Goal: Transaction & Acquisition: Purchase product/service

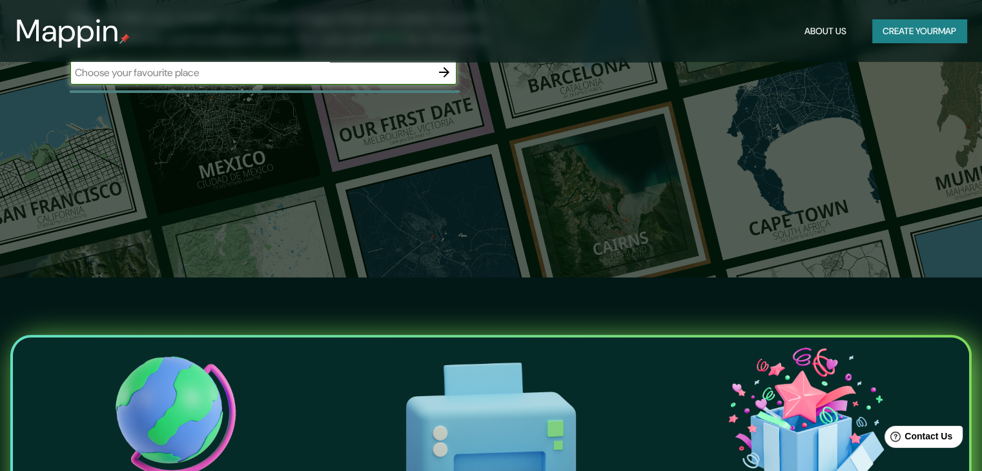
click at [285, 68] on input "text" at bounding box center [251, 72] width 362 height 15
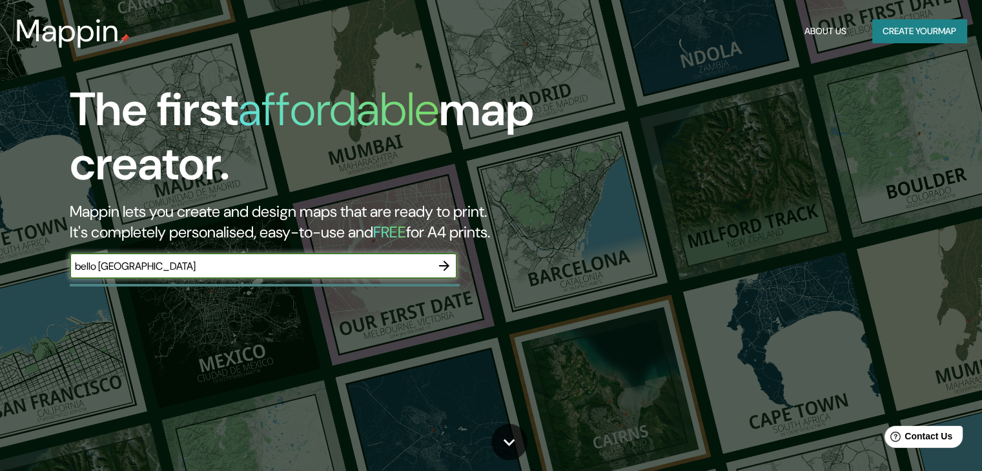
type input "bello [GEOGRAPHIC_DATA]"
click at [440, 268] on icon "button" at bounding box center [444, 265] width 15 height 15
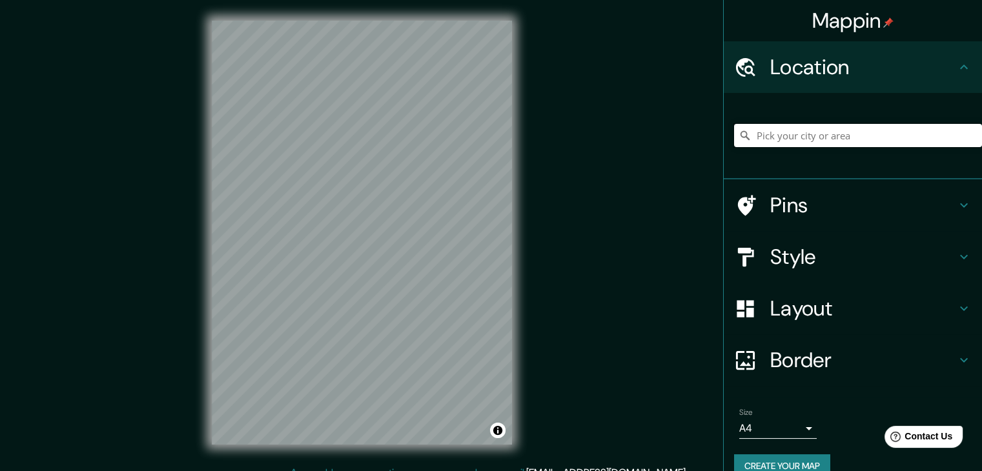
click at [787, 135] on input "Pick your city or area" at bounding box center [858, 135] width 248 height 23
click at [786, 210] on h4 "Pins" at bounding box center [863, 205] width 186 height 26
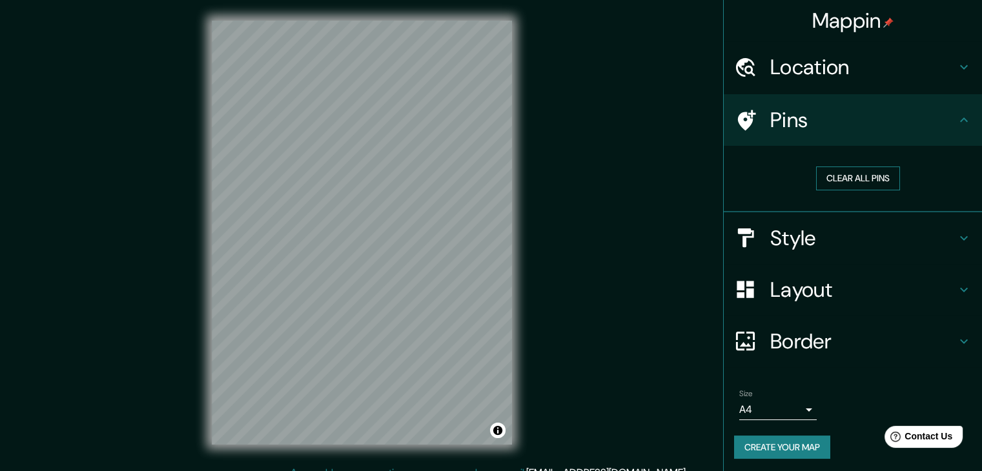
click at [832, 185] on button "Clear all pins" at bounding box center [858, 179] width 84 height 24
click at [806, 258] on div "Style" at bounding box center [853, 238] width 258 height 52
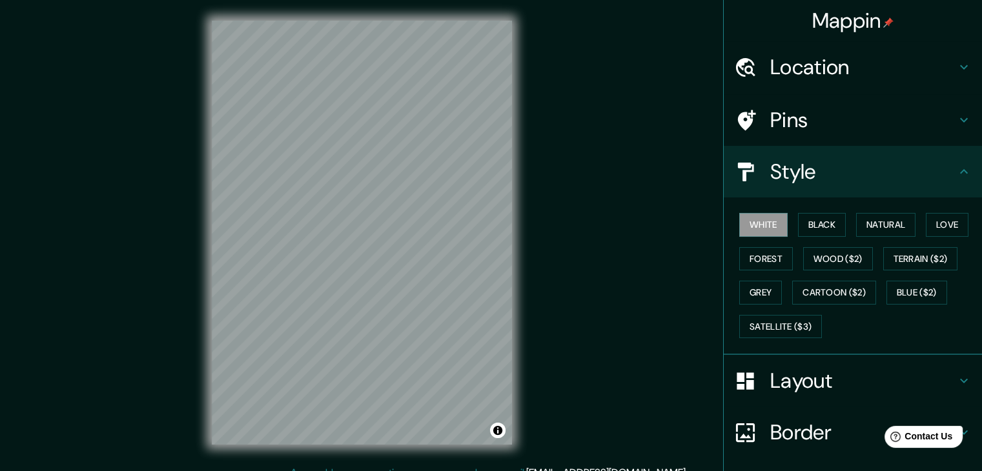
click at [808, 389] on h4 "Layout" at bounding box center [863, 381] width 186 height 26
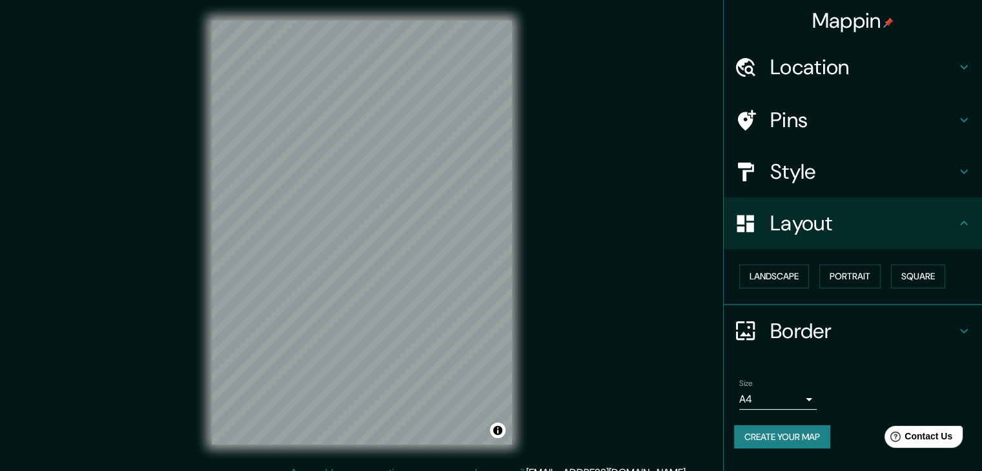
click at [655, 228] on div "Mappin Location Pins Style Layout Landscape Portrait Square Border Choose a bor…" at bounding box center [491, 243] width 982 height 486
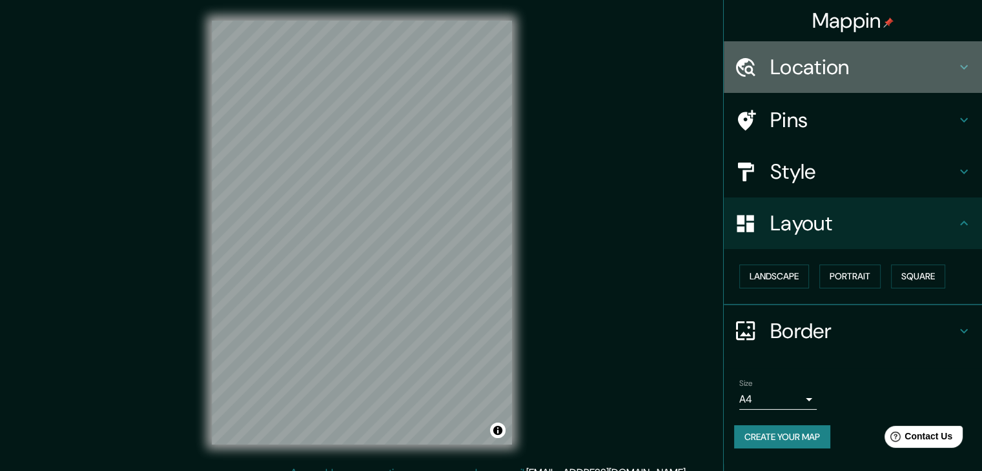
click at [840, 65] on h4 "Location" at bounding box center [863, 67] width 186 height 26
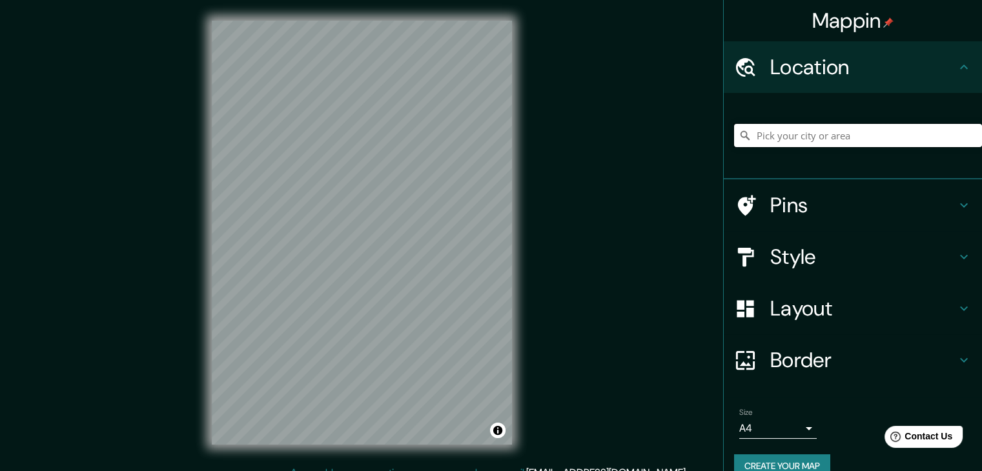
click at [827, 136] on input "Pick your city or area" at bounding box center [858, 135] width 248 height 23
click at [796, 139] on input "Antioquia, Colombia" at bounding box center [858, 135] width 248 height 23
click at [859, 136] on input "Antioquia, Colombia" at bounding box center [858, 135] width 248 height 23
drag, startPoint x: 859, startPoint y: 136, endPoint x: 791, endPoint y: 129, distance: 68.8
click at [791, 129] on input "Antioquia, Colombia" at bounding box center [858, 135] width 248 height 23
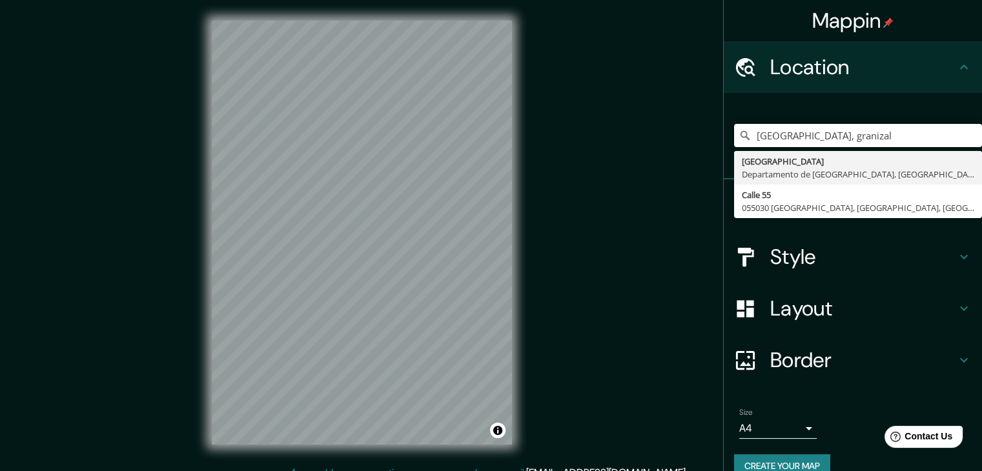
click at [486, 132] on div "Mappin Location Antioquia, granizal Antioquia Departamento de Lima, Perú Calle …" at bounding box center [491, 243] width 982 height 486
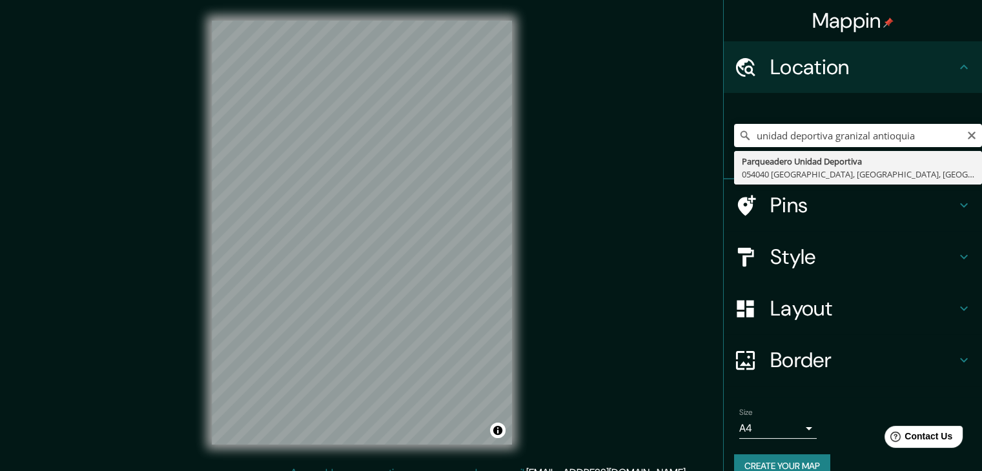
type input "Parqueadero Unidad Deportiva, 054040 Rionegro, Antioquia, Colombia"
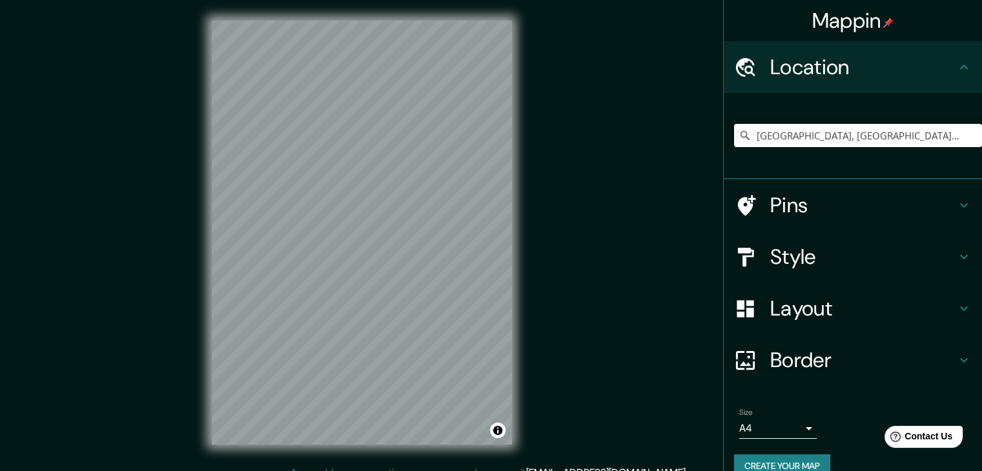
click at [842, 296] on h4 "Layout" at bounding box center [863, 309] width 186 height 26
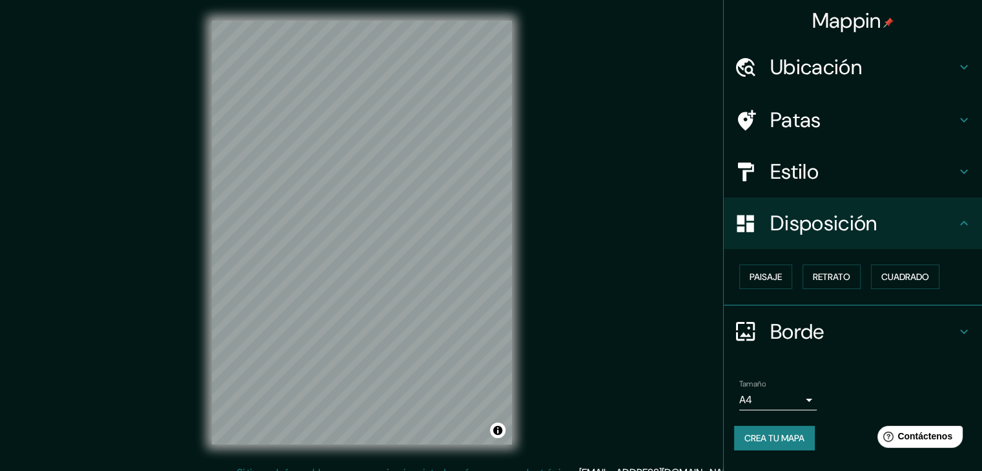
click at [663, 233] on div "Mappin Ubicación Parqueadero Unidad Deportiva, 054040 Rionegro, Antioquia, Colo…" at bounding box center [491, 243] width 982 height 486
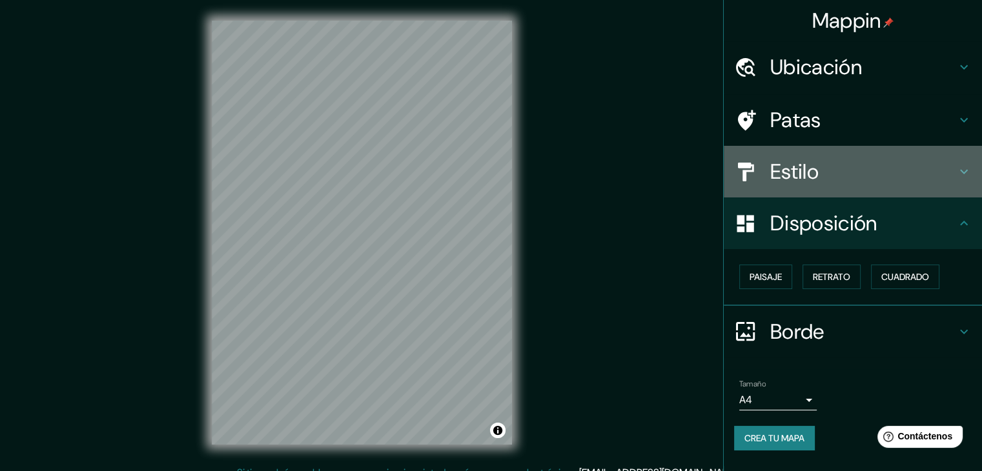
click at [780, 168] on font "Estilo" at bounding box center [794, 171] width 48 height 27
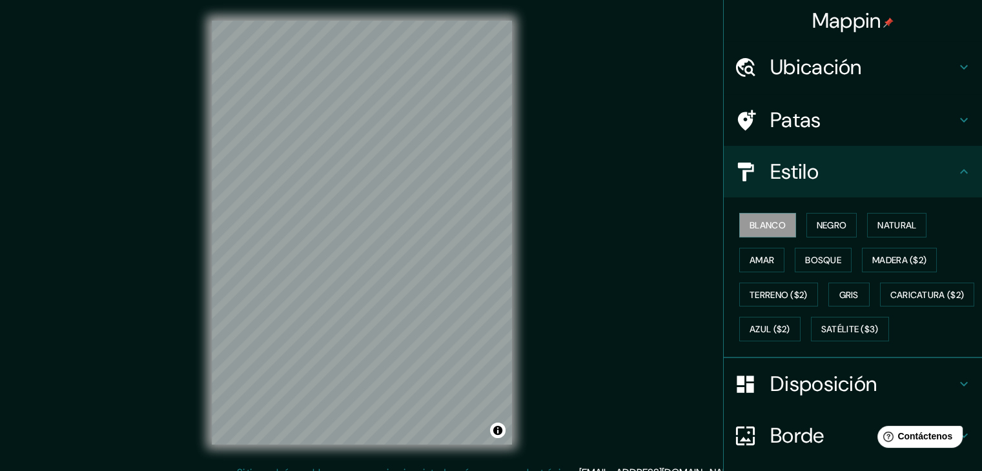
click at [839, 119] on h4 "Patas" at bounding box center [863, 120] width 186 height 26
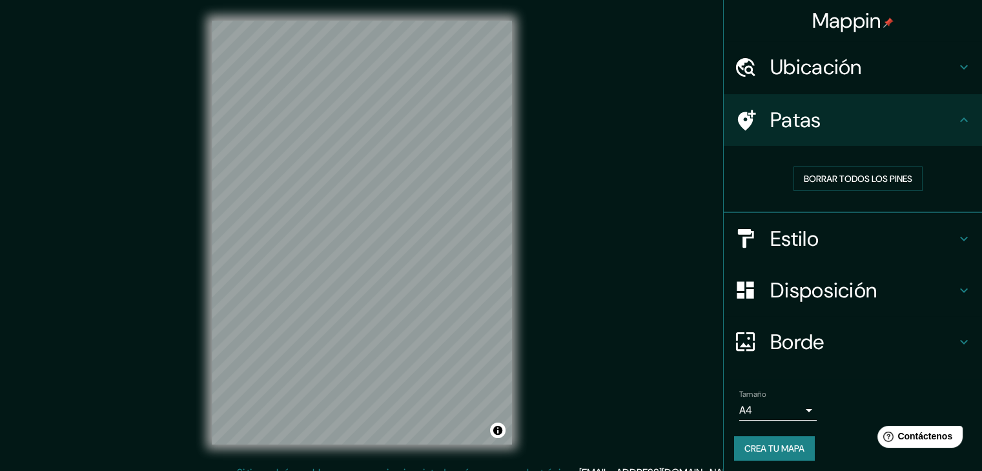
click at [863, 57] on h4 "Ubicación" at bounding box center [863, 67] width 186 height 26
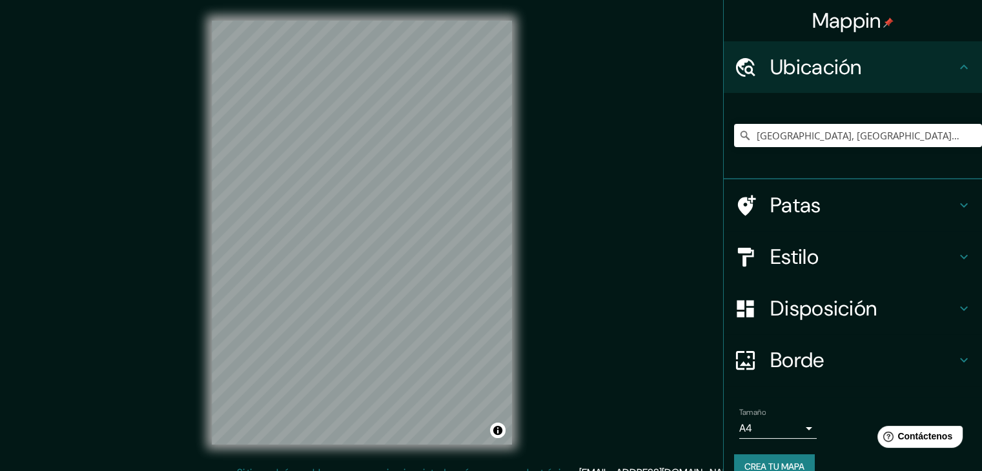
click at [918, 153] on div "Parqueadero Unidad Deportiva, 054040 Rionegro, Antioquia, Colombia" at bounding box center [858, 135] width 248 height 65
click at [927, 139] on input "Parqueadero Unidad Deportiva, 054040 Rionegro, Antioquia, Colombia" at bounding box center [858, 135] width 248 height 23
click at [929, 135] on input "Parqueadero Unidad Deportiva, 054040 Rionegro, Antioquia, Colombia" at bounding box center [858, 135] width 248 height 23
click at [967, 138] on icon "Claro" at bounding box center [972, 135] width 10 height 10
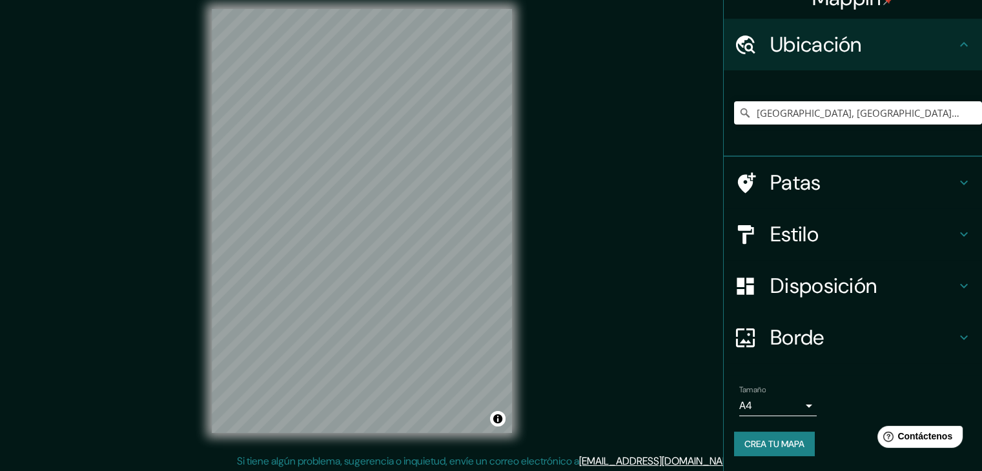
scroll to position [15, 0]
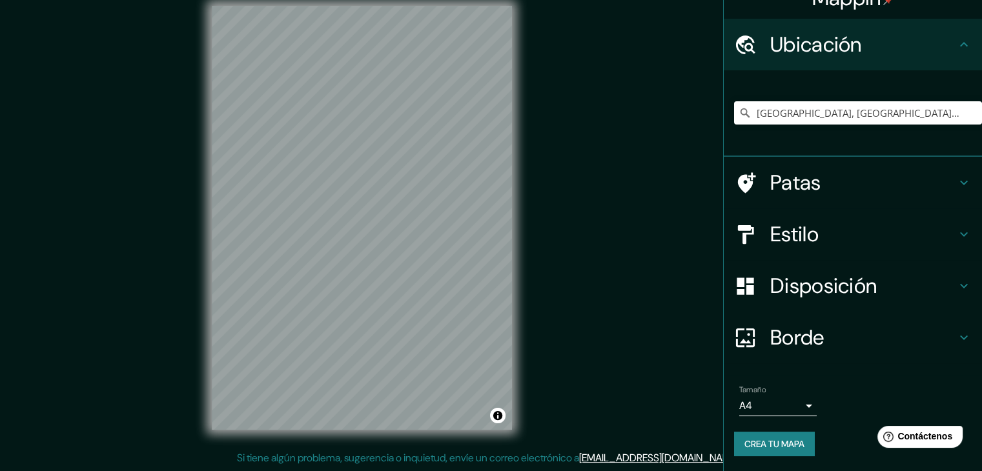
click at [812, 180] on h4 "Patas" at bounding box center [863, 183] width 186 height 26
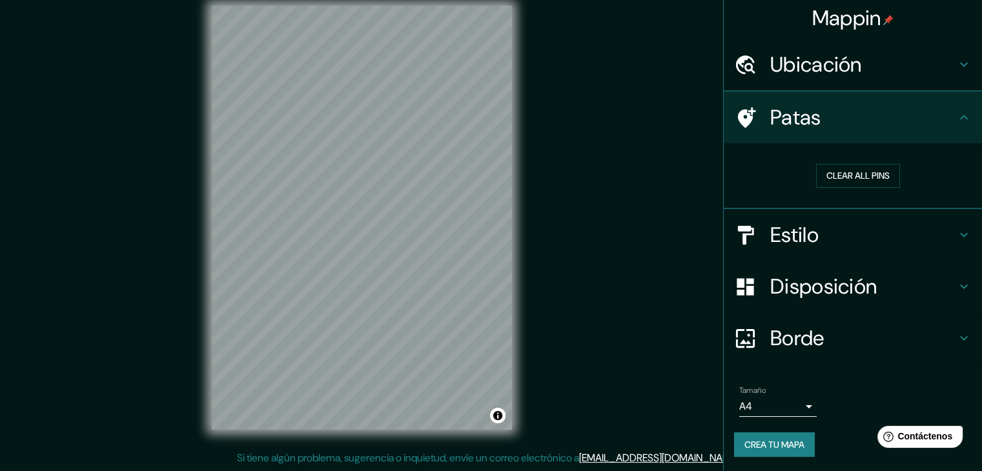
scroll to position [3, 0]
click at [814, 220] on div "Estilo" at bounding box center [853, 236] width 258 height 52
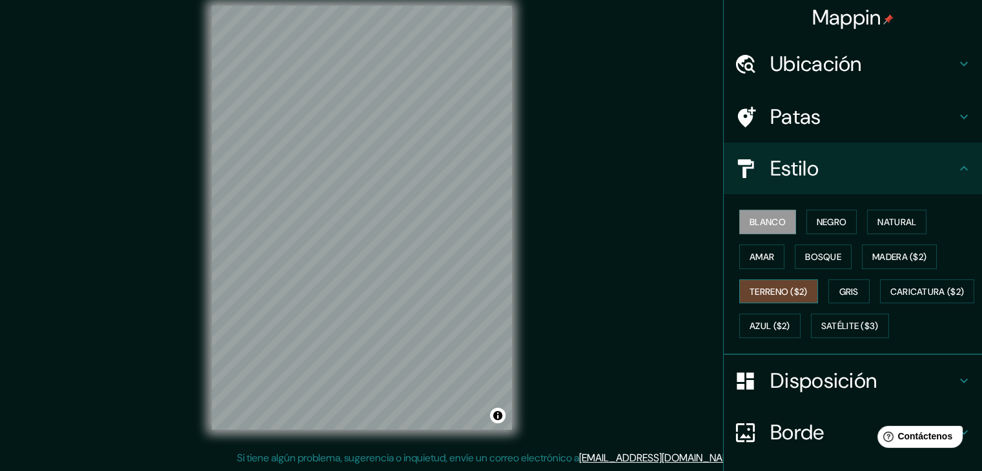
click at [771, 290] on font "Terreno ($2)" at bounding box center [779, 292] width 58 height 12
click at [850, 289] on font "Gris" at bounding box center [848, 292] width 19 height 12
click at [787, 337] on div "Blanco Negro Natural Amar Bosque Madera ($2) Terreno ($2) Gris Caricatura ($2) …" at bounding box center [858, 274] width 248 height 139
click at [783, 337] on div "Blanco Negro Natural Amar Bosque Madera ($2) Terreno ($2) Gris Caricatura ($2) …" at bounding box center [858, 274] width 248 height 139
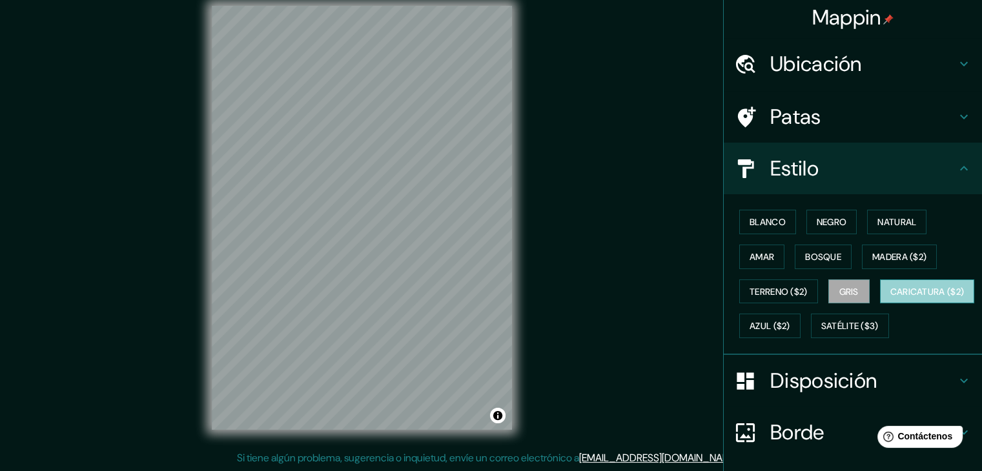
click at [890, 298] on font "Caricatura ($2)" at bounding box center [927, 292] width 74 height 12
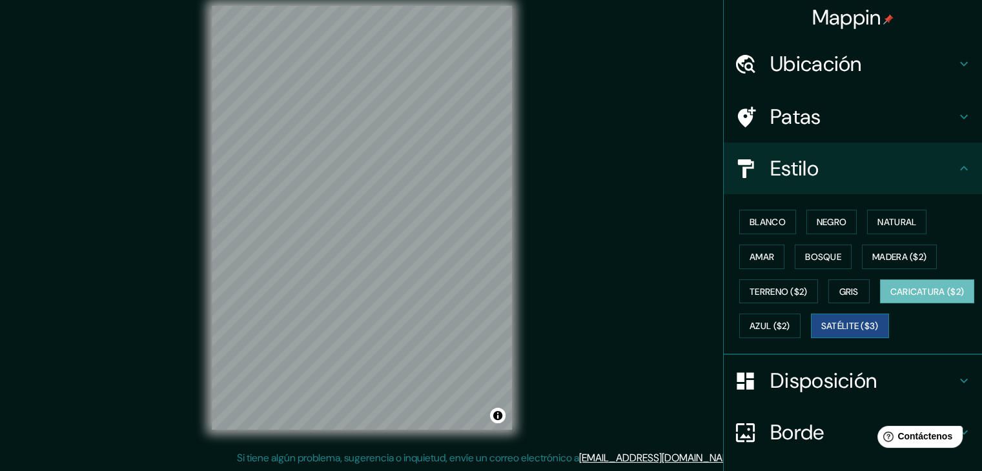
click at [821, 333] on font "Satélite ($3)" at bounding box center [849, 327] width 57 height 12
click at [790, 329] on font "Azul ($2)" at bounding box center [770, 327] width 41 height 12
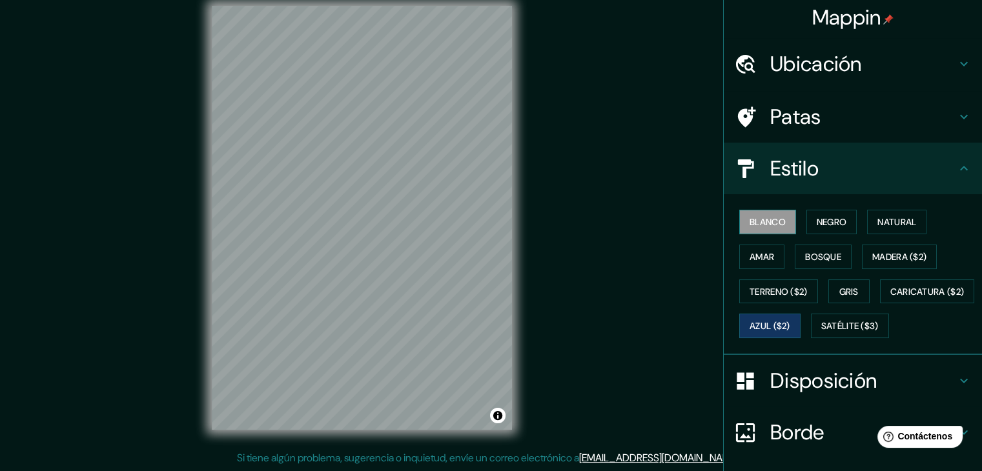
click at [761, 218] on font "Blanco" at bounding box center [768, 222] width 36 height 12
click at [837, 221] on font "Negro" at bounding box center [832, 222] width 30 height 12
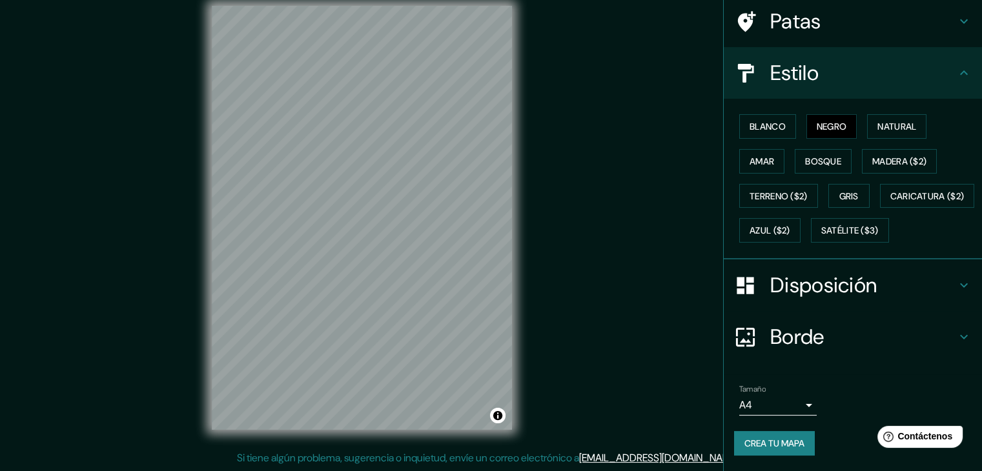
scroll to position [130, 0]
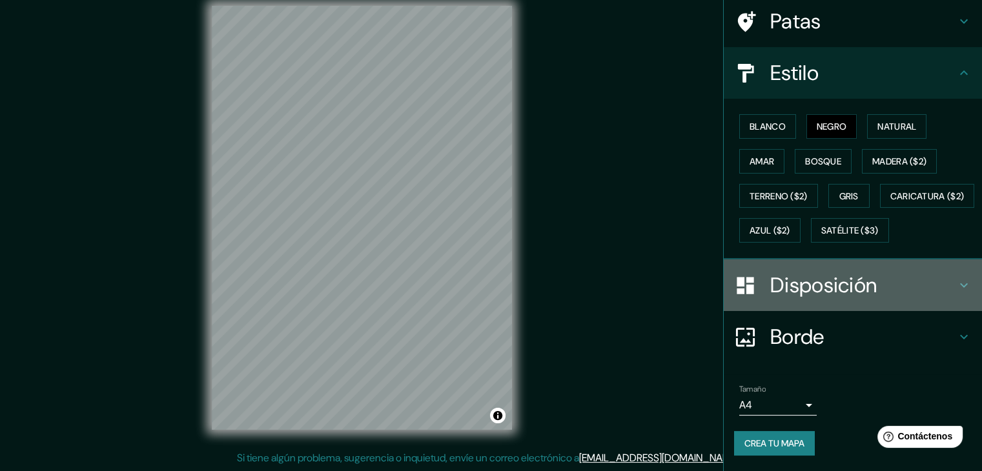
click at [832, 289] on font "Disposición" at bounding box center [823, 285] width 107 height 27
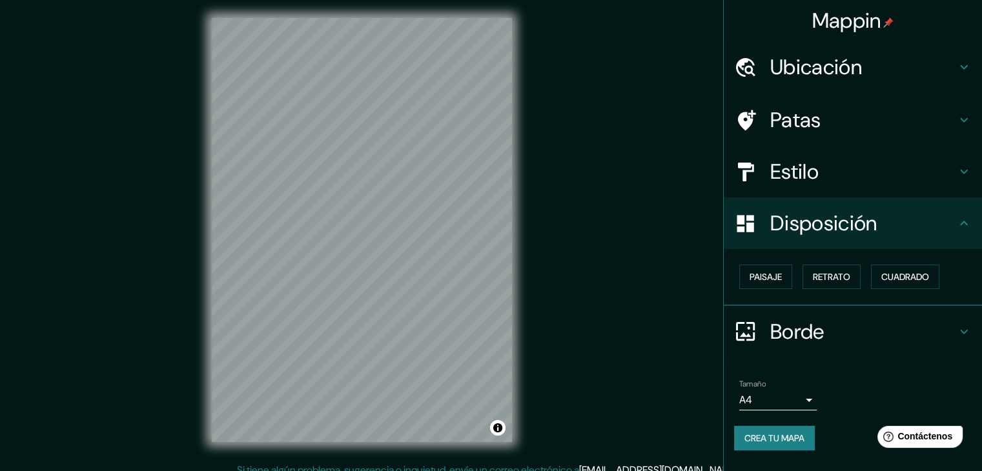
scroll to position [0, 0]
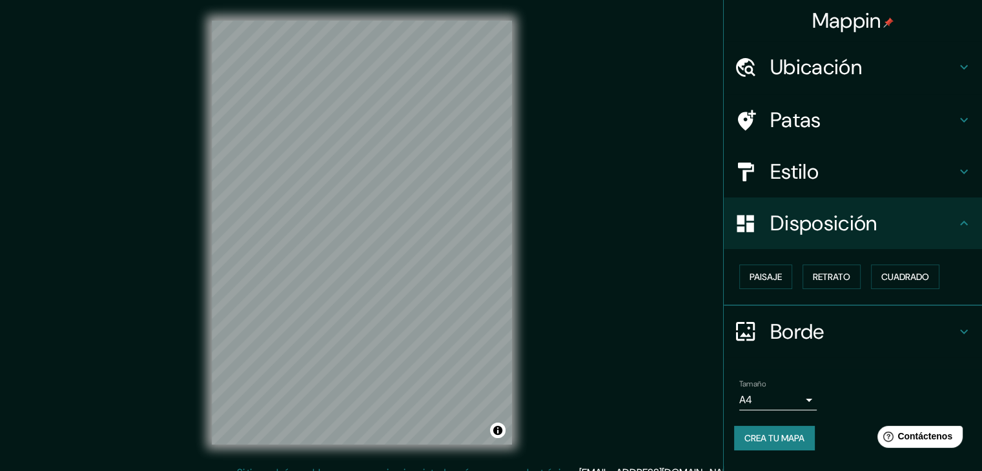
click at [828, 63] on font "Ubicación" at bounding box center [816, 67] width 92 height 27
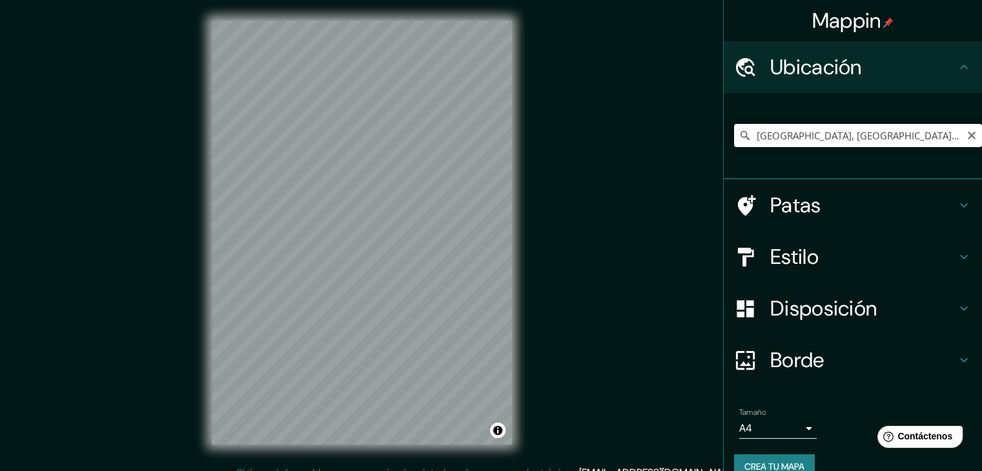
click at [834, 135] on input "Santo Domingo, Antioquia, Colombia" at bounding box center [858, 135] width 248 height 23
click at [940, 142] on input "Santo Domingo, Antioquia, Colombia" at bounding box center [858, 135] width 248 height 23
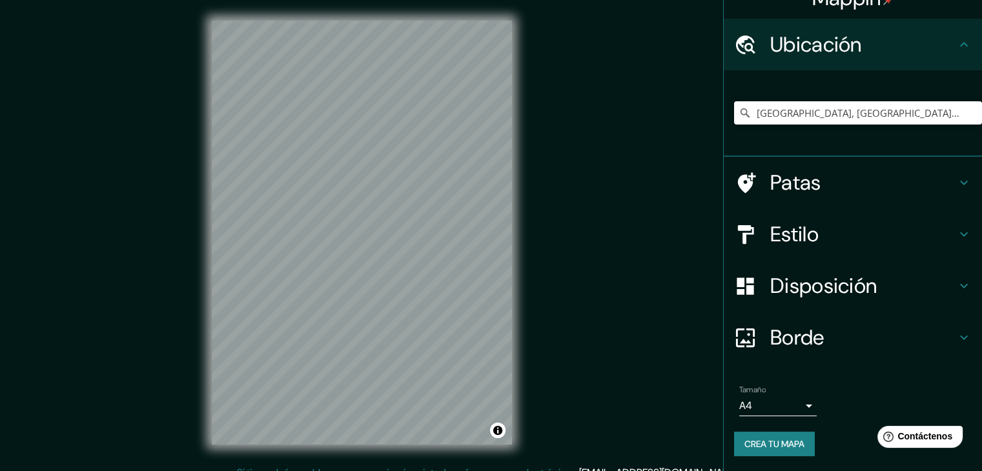
click at [819, 336] on h4 "Borde" at bounding box center [863, 338] width 186 height 26
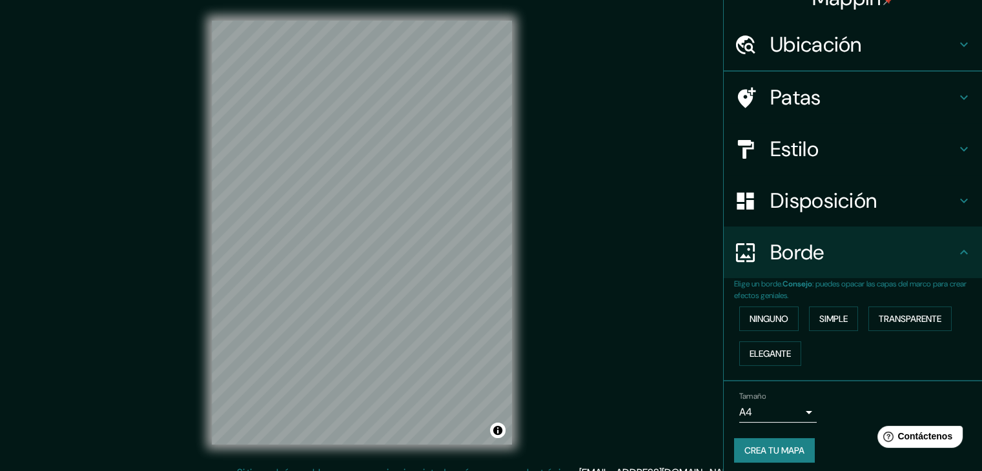
scroll to position [23, 0]
click at [842, 184] on div "Disposición" at bounding box center [853, 201] width 258 height 52
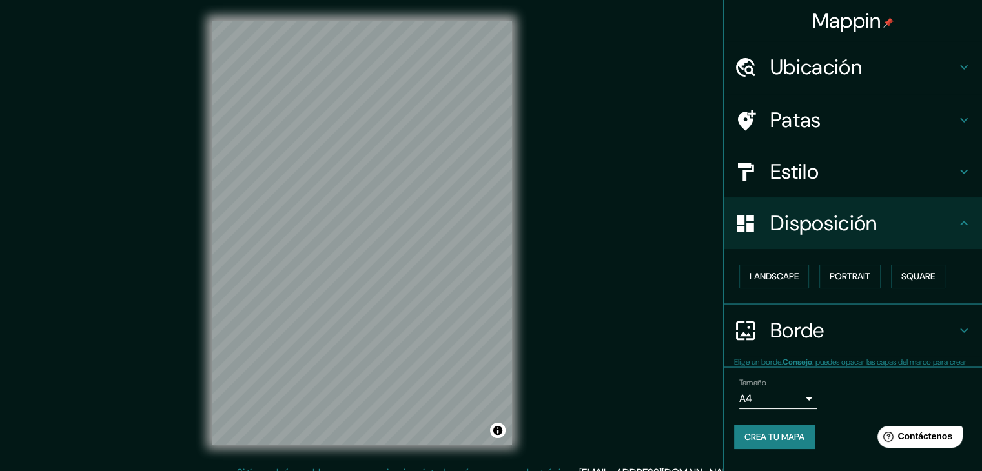
scroll to position [0, 0]
click at [927, 282] on font "Cuadrado" at bounding box center [905, 277] width 48 height 12
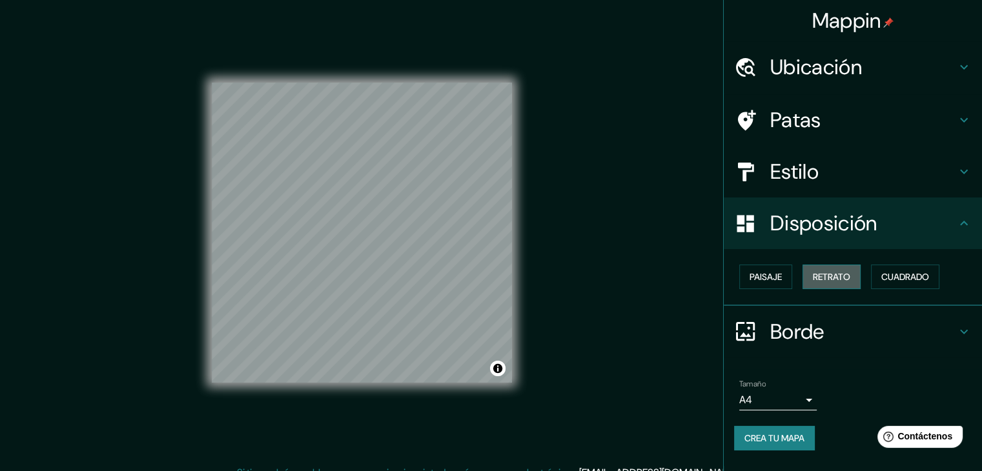
click at [839, 279] on font "Retrato" at bounding box center [831, 277] width 37 height 12
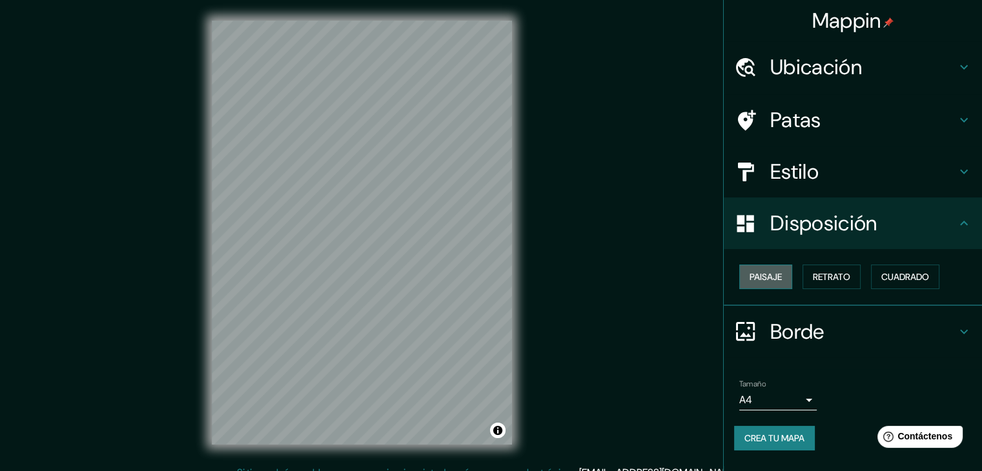
click at [757, 273] on font "Paisaje" at bounding box center [766, 277] width 32 height 12
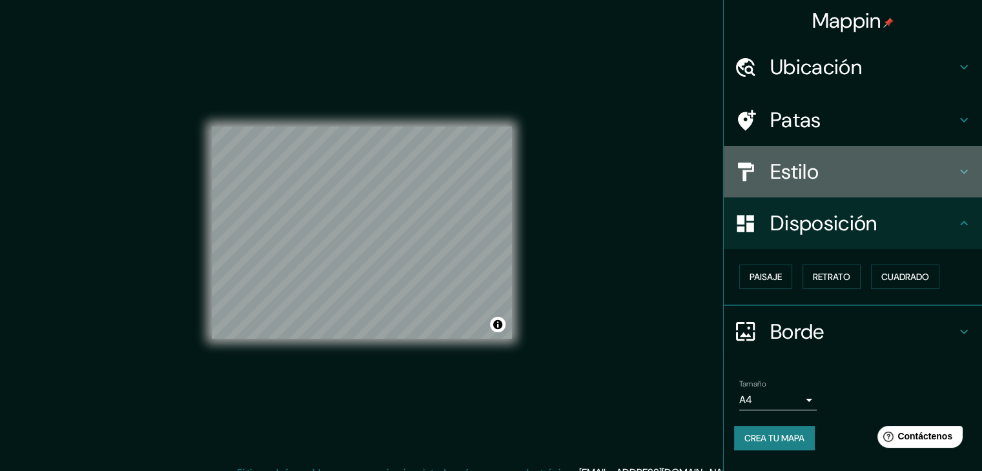
click at [834, 165] on h4 "Estilo" at bounding box center [863, 172] width 186 height 26
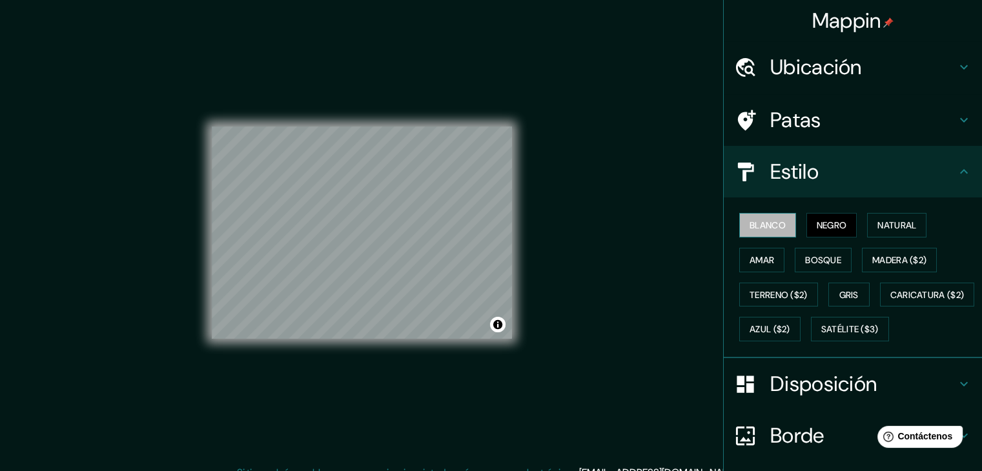
click at [763, 232] on font "Blanco" at bounding box center [768, 225] width 36 height 17
click at [817, 223] on font "Negro" at bounding box center [832, 226] width 30 height 12
click at [845, 103] on div "Patas" at bounding box center [853, 120] width 258 height 52
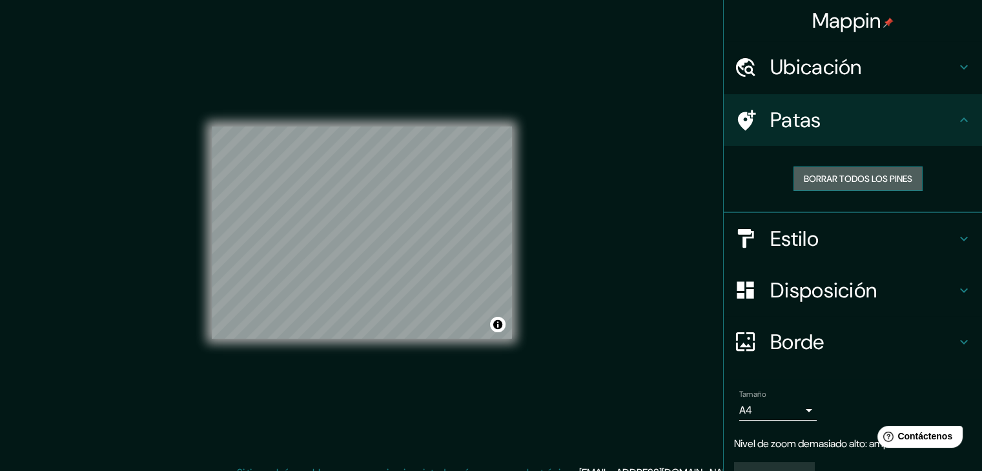
click at [860, 186] on font "Borrar todos los pines" at bounding box center [858, 178] width 108 height 17
click at [860, 66] on h4 "Ubicación" at bounding box center [863, 67] width 186 height 26
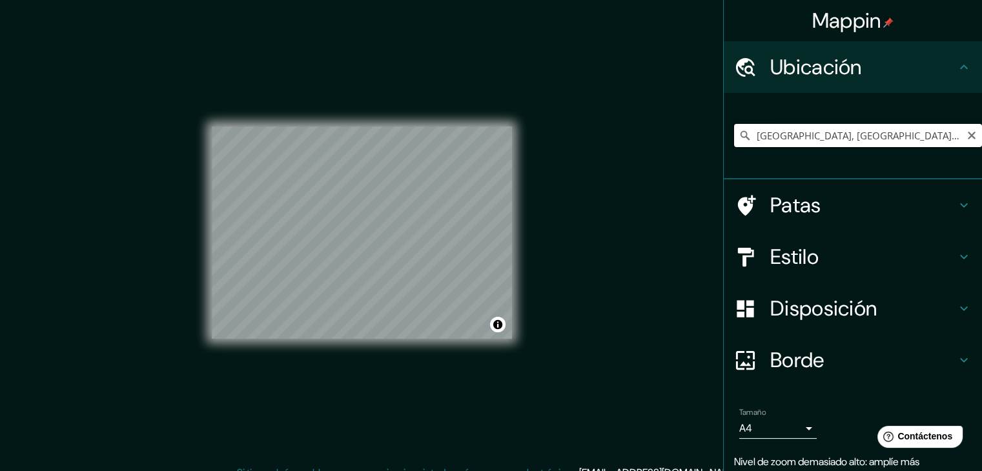
click at [900, 139] on input "Santo Domingo, Antioquia, Colombia" at bounding box center [858, 135] width 248 height 23
drag, startPoint x: 925, startPoint y: 134, endPoint x: 639, endPoint y: 134, distance: 286.1
click at [639, 134] on div "Mappin Ubicación Santo Domingo, Antioquia, Colombia Patas Estilo Disposición Bo…" at bounding box center [491, 243] width 982 height 486
drag, startPoint x: 778, startPoint y: 127, endPoint x: 713, endPoint y: 132, distance: 65.5
click at [713, 132] on div "Mappin Ubicación s Patas Estilo Disposición Borde Elige un borde. Consejo : pue…" at bounding box center [491, 243] width 982 height 486
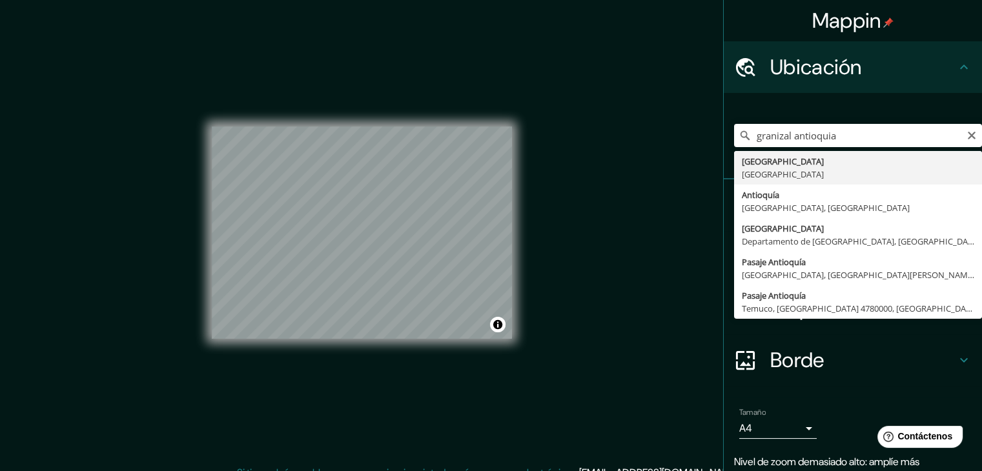
type input "Antioquia, Colombia"
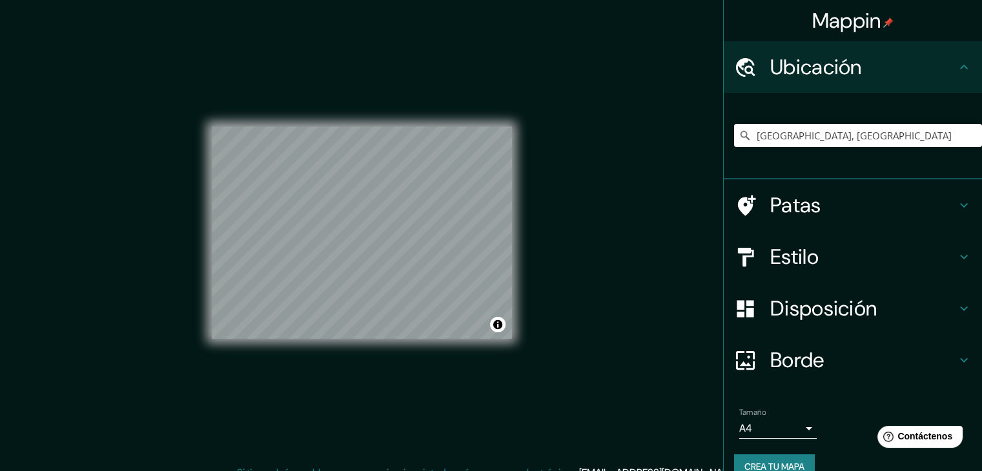
click at [442, 96] on div "© Mapbox © OpenStreetMap Improve this map" at bounding box center [362, 233] width 300 height 424
click at [387, 353] on div "© Mapbox © OpenStreetMap Improve this map" at bounding box center [362, 233] width 300 height 424
click at [770, 197] on font "Patas" at bounding box center [795, 205] width 51 height 27
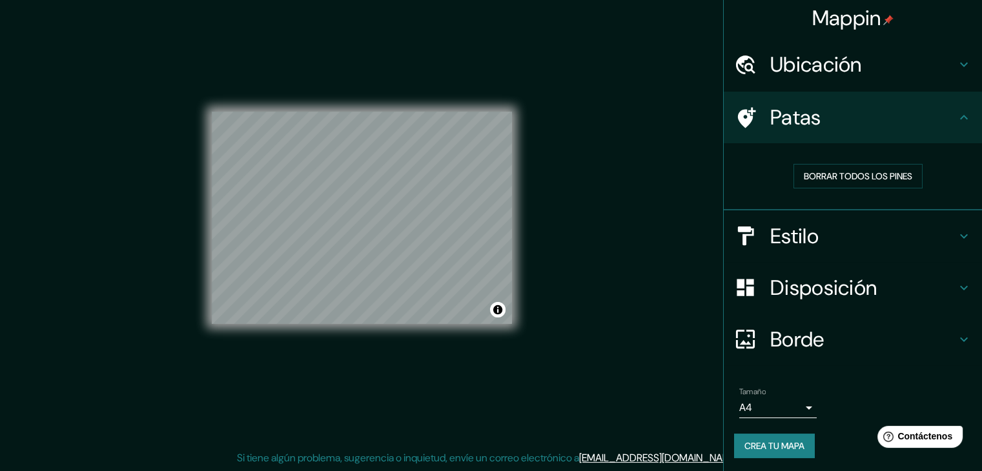
scroll to position [3, 0]
click at [779, 440] on font "Crea tu mapa" at bounding box center [775, 446] width 60 height 12
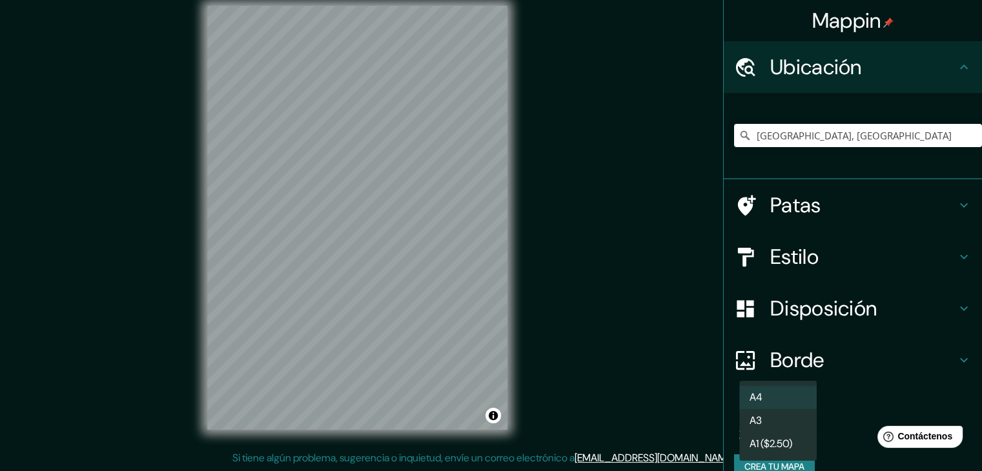
click at [795, 432] on body "Mappin Ubicación Antioquia, Colombia Patas Estilo Disposición Borde Elige un bo…" at bounding box center [491, 220] width 982 height 471
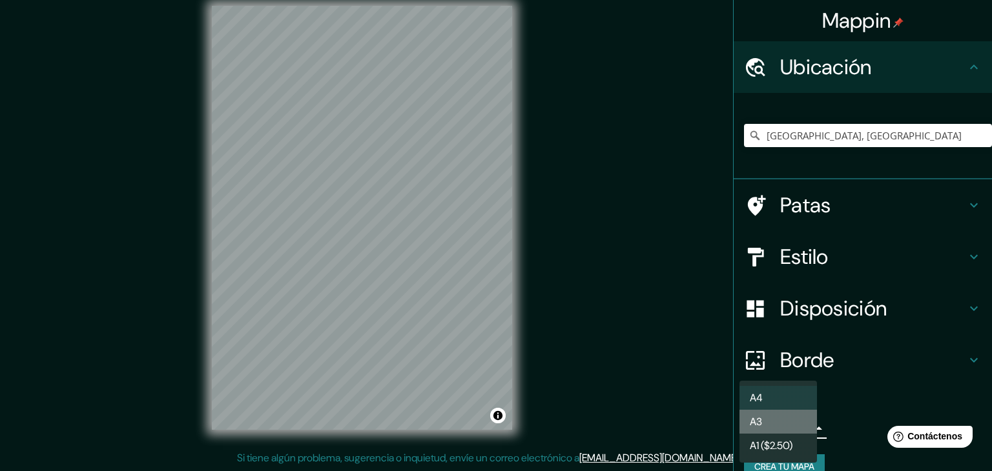
click at [774, 417] on li "A3" at bounding box center [777, 422] width 77 height 24
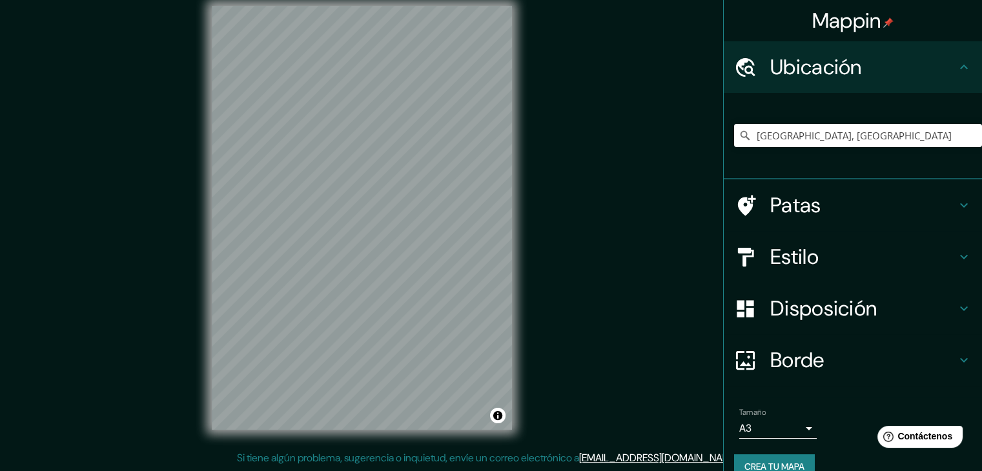
click at [779, 427] on body "Mappin Ubicación Antioquia, Colombia Patas Estilo Disposición Borde Elige un bo…" at bounding box center [491, 220] width 982 height 471
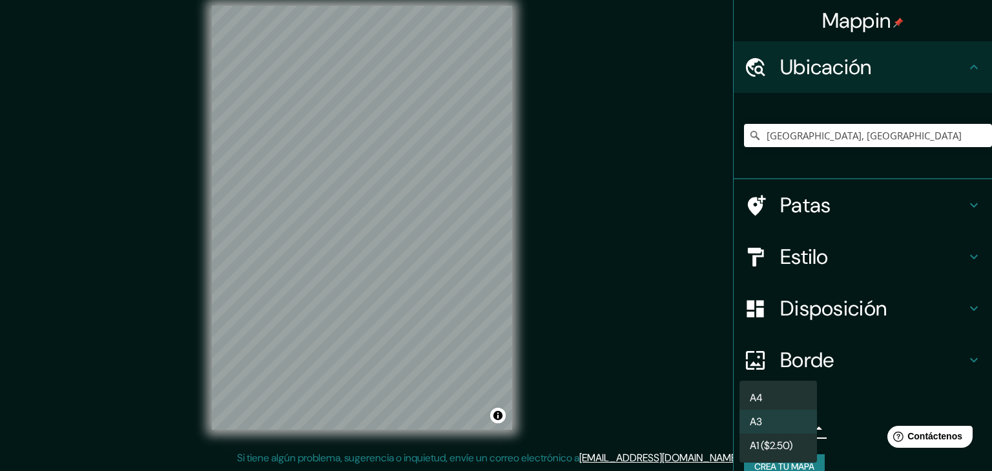
click at [775, 447] on font "A1 ($2.50)" at bounding box center [771, 446] width 43 height 14
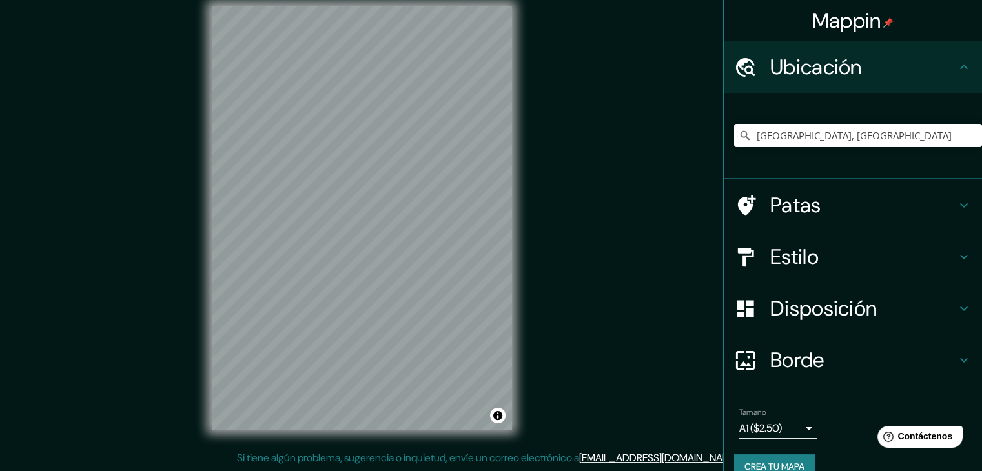
scroll to position [23, 0]
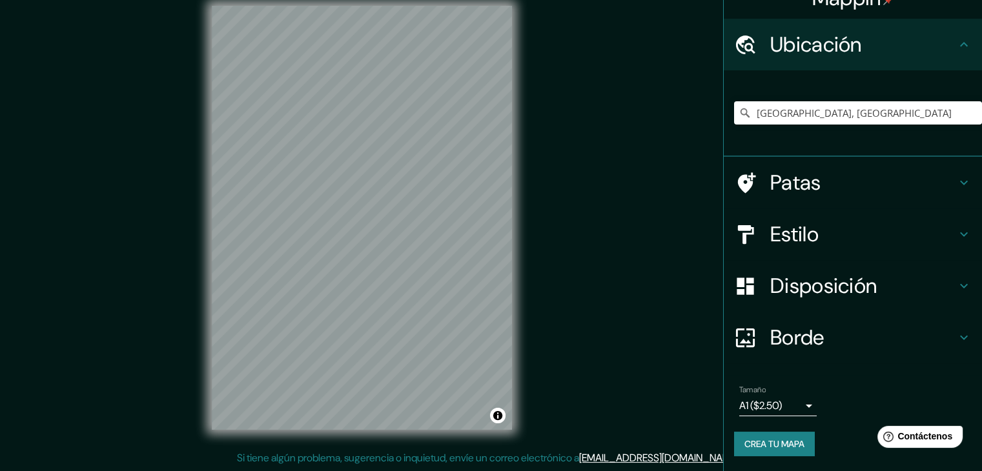
click at [883, 159] on div "Patas" at bounding box center [853, 183] width 258 height 52
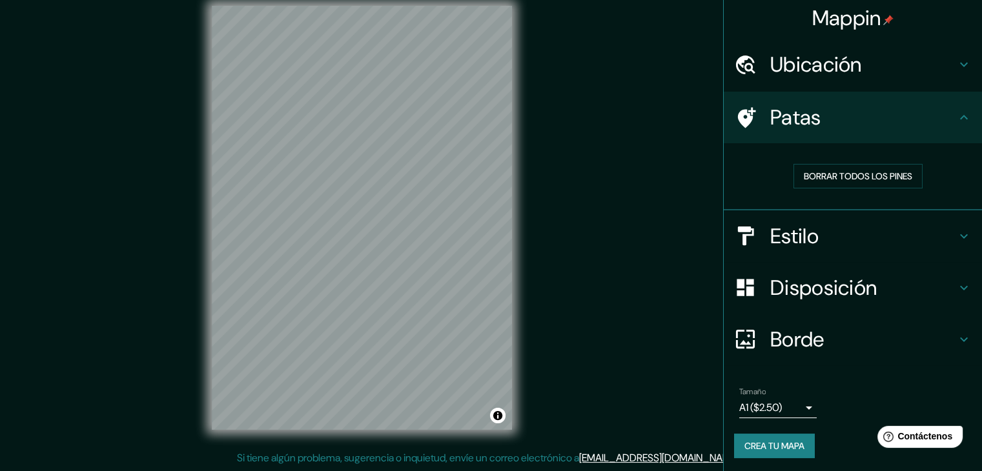
scroll to position [3, 0]
click at [839, 241] on h4 "Estilo" at bounding box center [863, 236] width 186 height 26
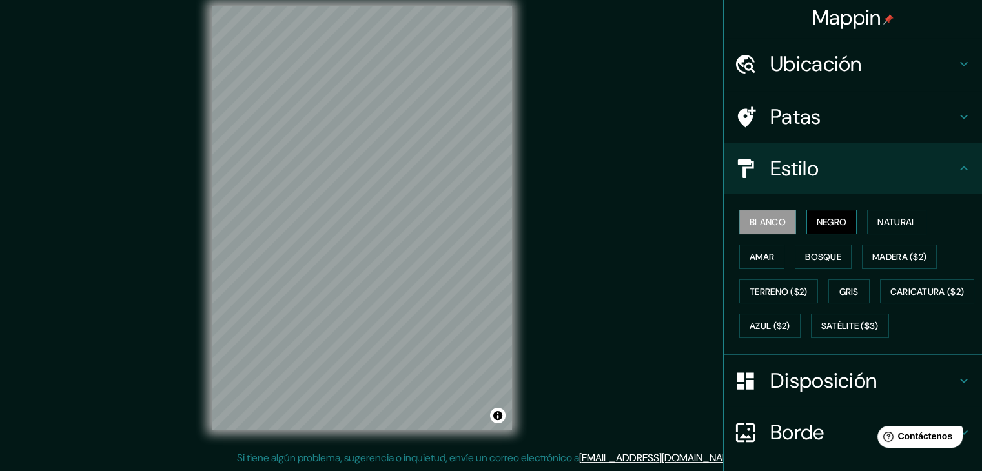
click at [841, 215] on button "Negro" at bounding box center [832, 222] width 51 height 25
click at [894, 220] on font "Natural" at bounding box center [897, 222] width 39 height 12
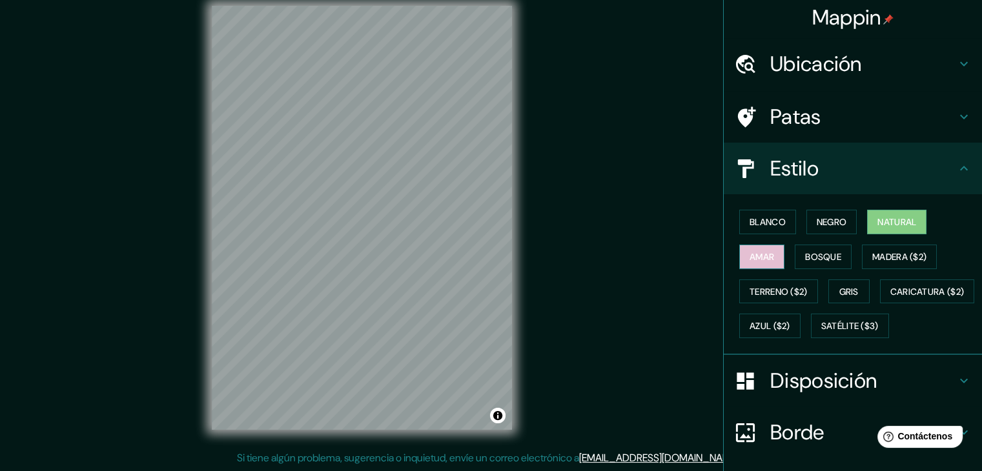
click at [755, 251] on font "Amar" at bounding box center [762, 257] width 25 height 12
click at [795, 254] on button "Bosque" at bounding box center [823, 257] width 57 height 25
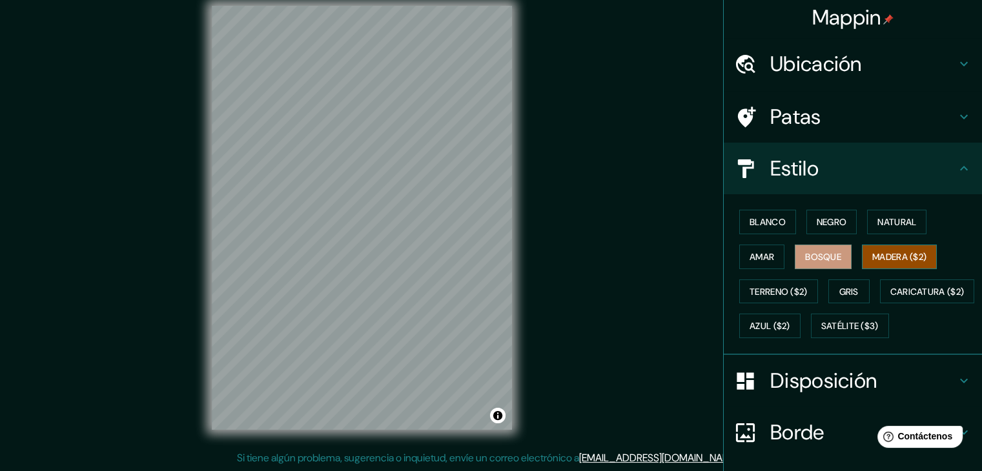
click at [886, 254] on font "Madera ($2)" at bounding box center [899, 257] width 54 height 12
click at [773, 292] on font "Terreno ($2)" at bounding box center [779, 292] width 58 height 12
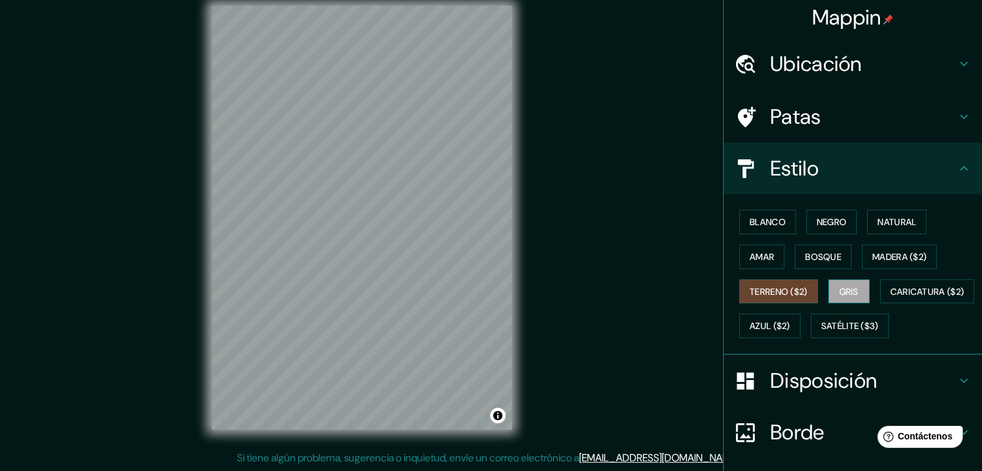
click at [839, 286] on font "Gris" at bounding box center [848, 292] width 19 height 12
click at [890, 298] on font "Caricatura ($2)" at bounding box center [927, 292] width 74 height 12
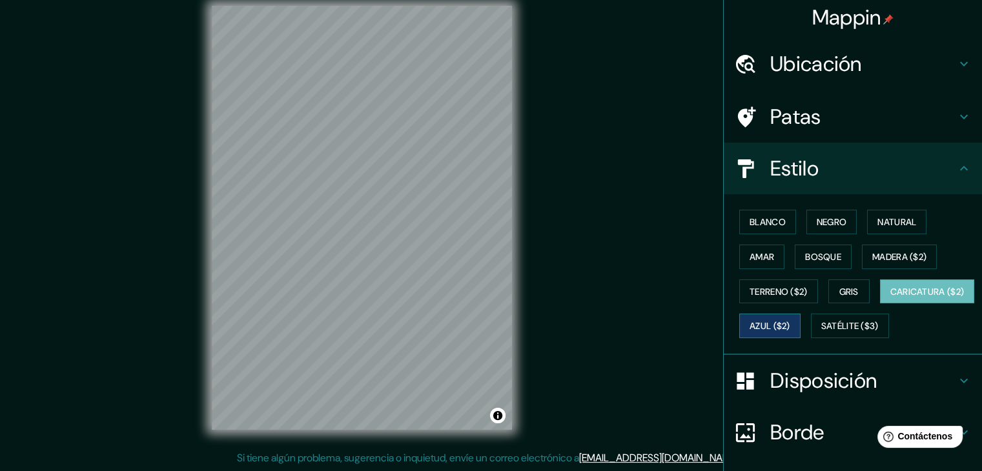
click at [790, 321] on font "Azul ($2)" at bounding box center [770, 327] width 41 height 12
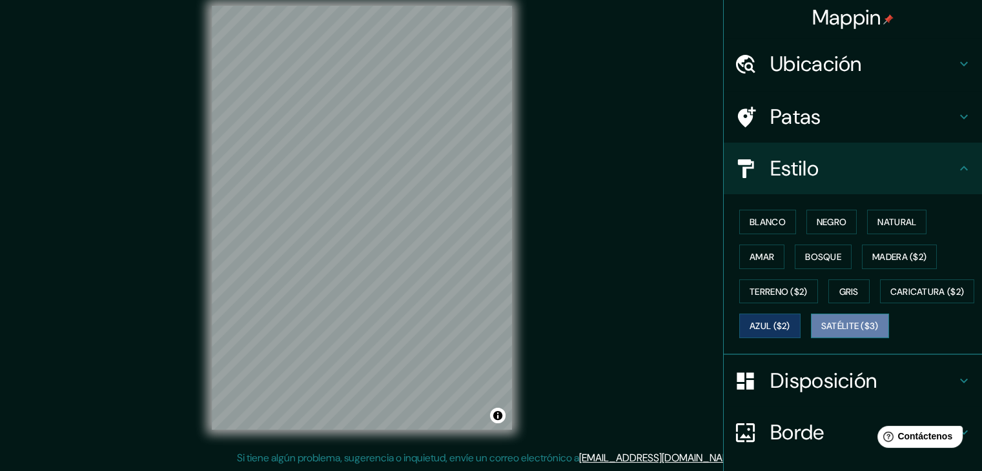
click at [811, 338] on button "Satélite ($3)" at bounding box center [850, 326] width 78 height 25
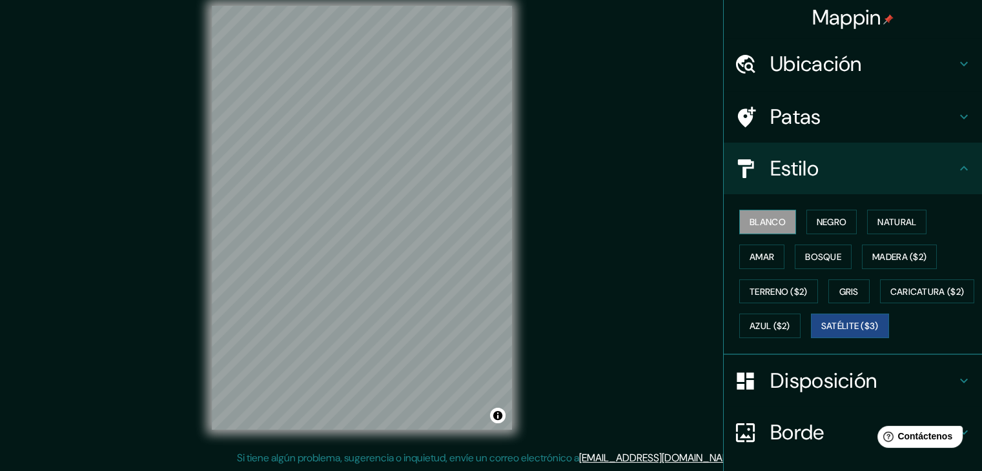
click at [739, 221] on button "Blanco" at bounding box center [767, 222] width 57 height 25
click at [817, 214] on font "Negro" at bounding box center [832, 222] width 30 height 17
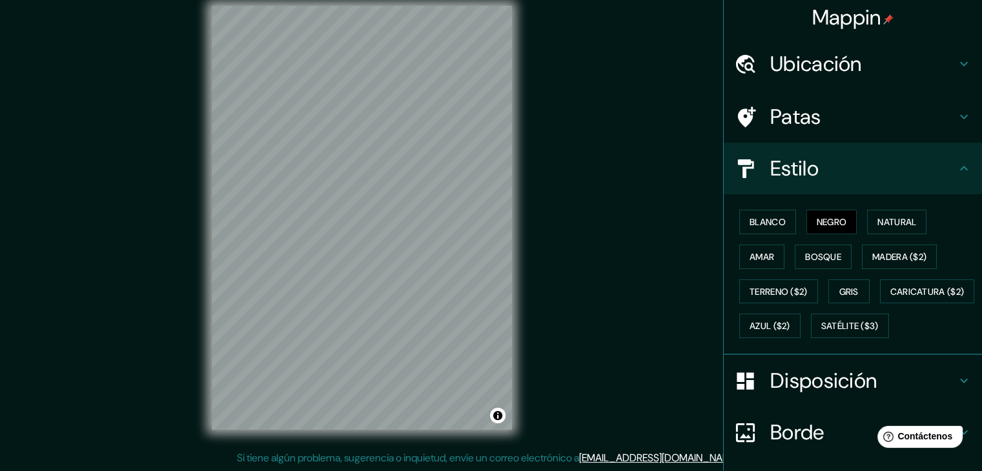
click at [816, 119] on h4 "Patas" at bounding box center [863, 117] width 186 height 26
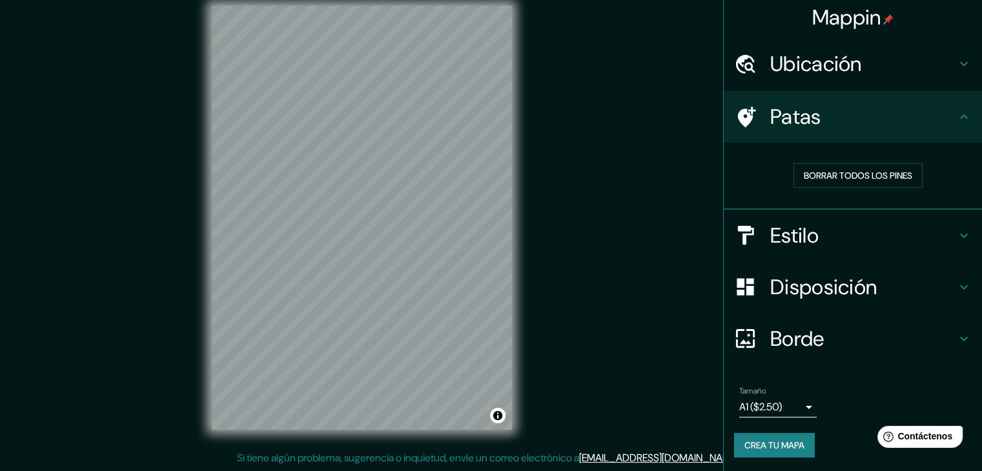
click at [819, 73] on font "Ubicación" at bounding box center [816, 63] width 92 height 27
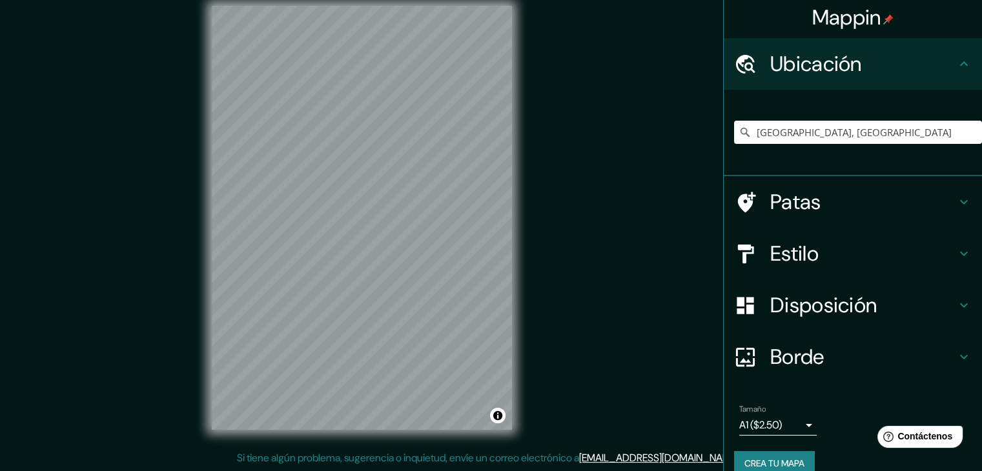
click at [830, 261] on h4 "Estilo" at bounding box center [863, 254] width 186 height 26
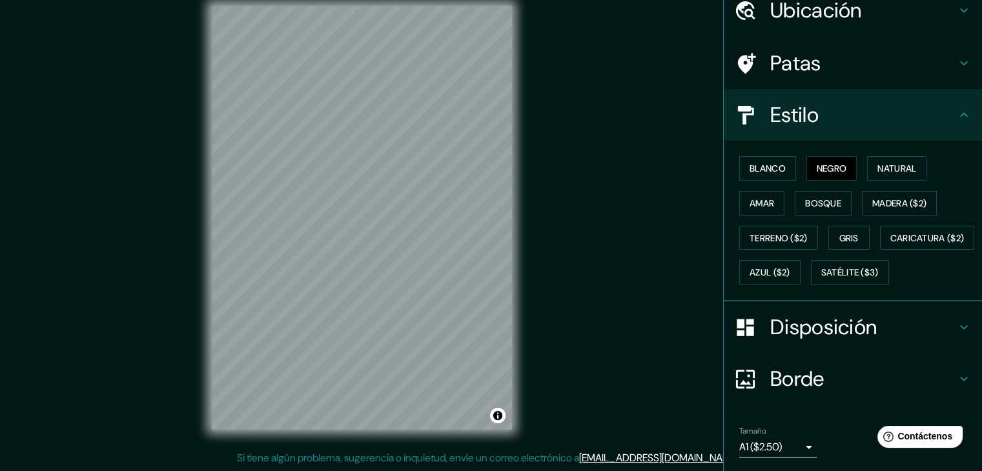
scroll to position [0, 0]
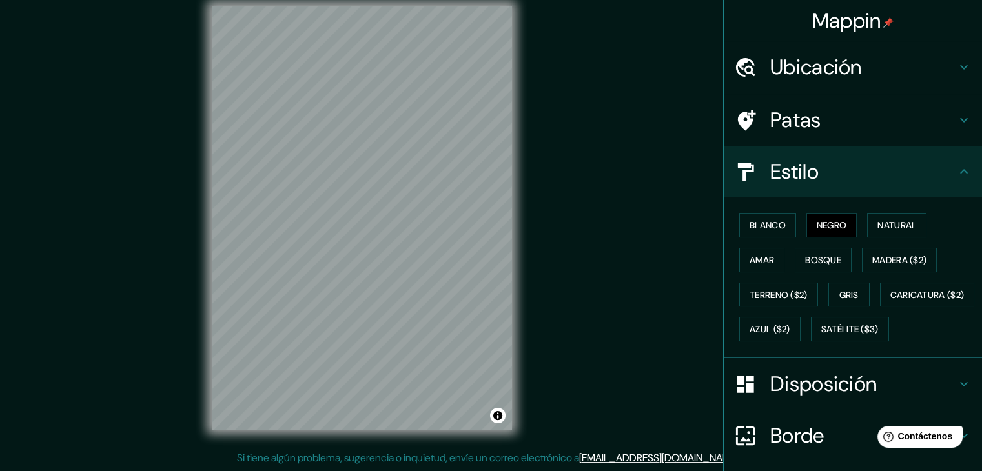
click at [860, 54] on h4 "Ubicación" at bounding box center [863, 67] width 186 height 26
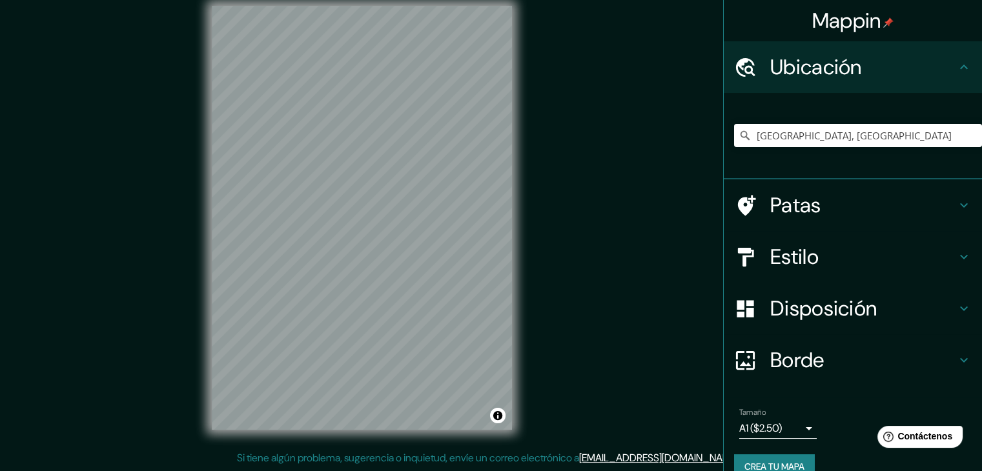
click at [824, 152] on div "Antioquia, Colombia" at bounding box center [858, 135] width 248 height 65
click at [843, 130] on input "Antioquia, Colombia" at bounding box center [858, 135] width 248 height 23
drag, startPoint x: 835, startPoint y: 134, endPoint x: 530, endPoint y: 133, distance: 305.4
click at [530, 133] on div "Mappin Ubicación Antioquia, Colombia Patas Estilo Disposición Borde Elige un bo…" at bounding box center [491, 228] width 982 height 486
paste input "Unidad Deportiva Granizal"
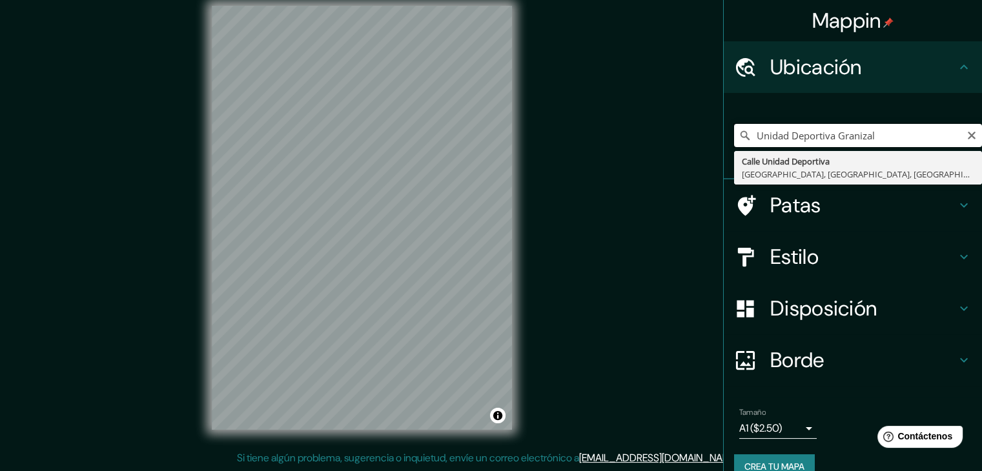
click at [882, 145] on input "Unidad Deportiva Granizal" at bounding box center [858, 135] width 248 height 23
type input "Parqueadero Unidad Deportiva, 054040 Rionegro, Antioquia, Colombia"
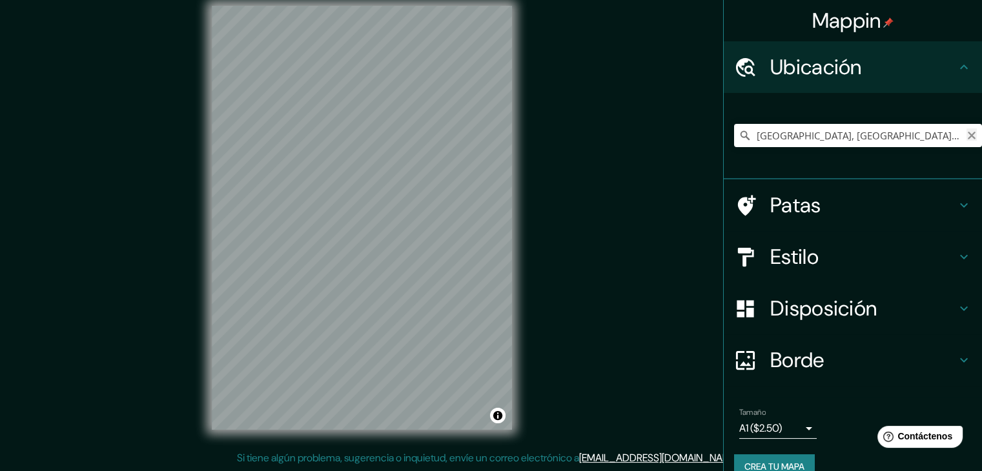
click at [967, 135] on icon "Claro" at bounding box center [972, 135] width 10 height 10
paste input "Cl. 102 # 34-34"
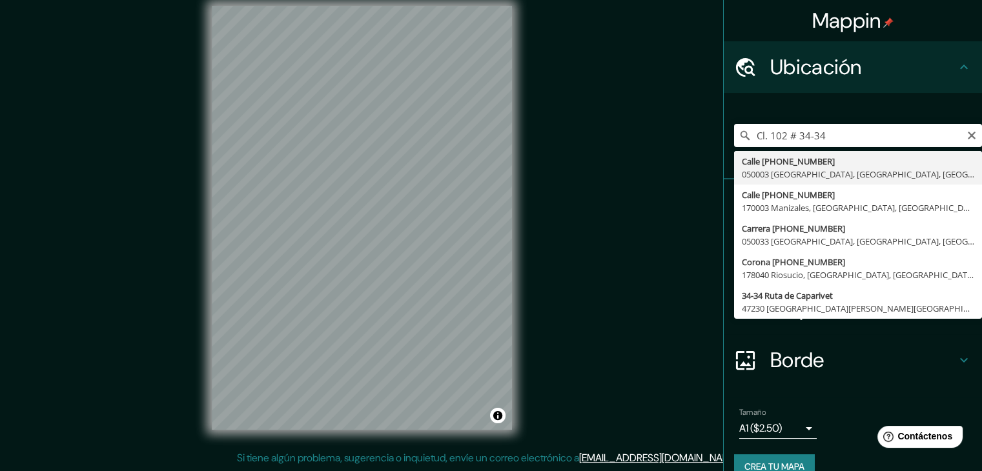
type input "Calle 102 34-34, 050003 Medellín, Antioquia, Colombia"
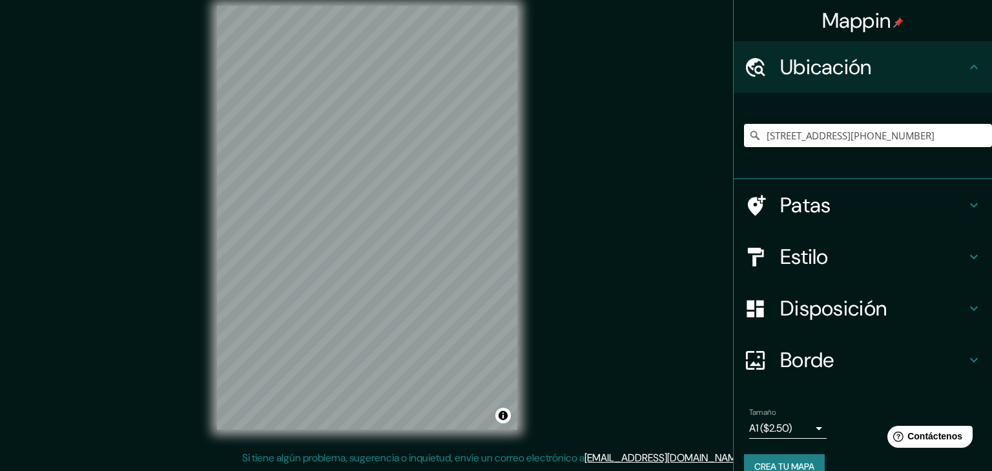
click at [779, 427] on body "Mappin Ubicación Calle 102 34-34, 050003 Medellín, Antioquia, Colombia Patas Es…" at bounding box center [496, 220] width 992 height 471
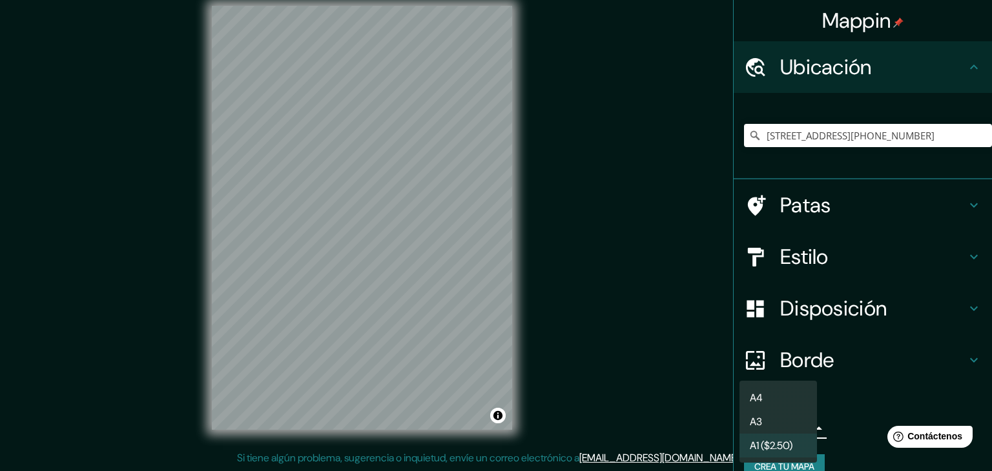
click at [767, 403] on li "A4" at bounding box center [777, 398] width 77 height 24
click at [771, 425] on body "Mappin Ubicación Calle 102 34-34, 050003 Medellín, Antioquia, Colombia Patas Es…" at bounding box center [496, 220] width 992 height 471
click at [774, 445] on font "A1 ($2.50)" at bounding box center [771, 446] width 43 height 14
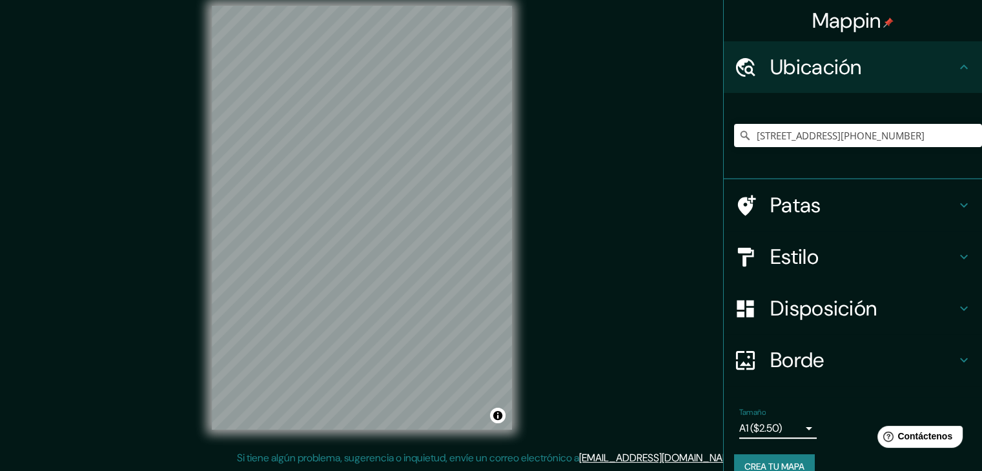
click at [780, 429] on body "Mappin Ubicación Calle 102 34-34, 050003 Medellín, Antioquia, Colombia Patas Es…" at bounding box center [491, 220] width 982 height 471
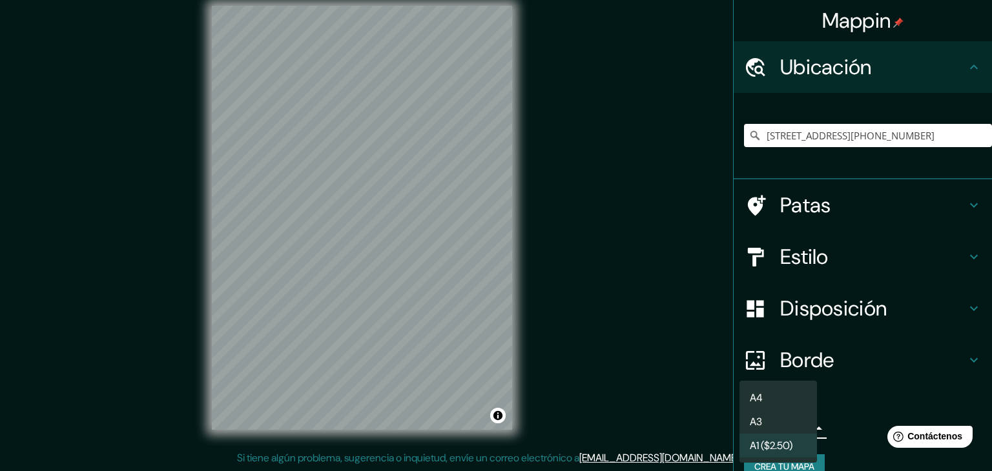
click at [776, 404] on li "A4" at bounding box center [777, 398] width 77 height 24
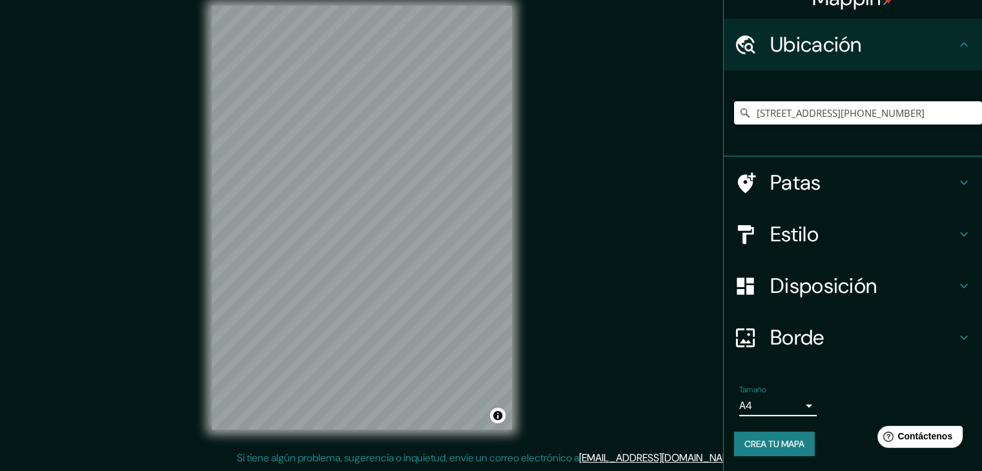
click at [796, 345] on font "Borde" at bounding box center [797, 337] width 54 height 27
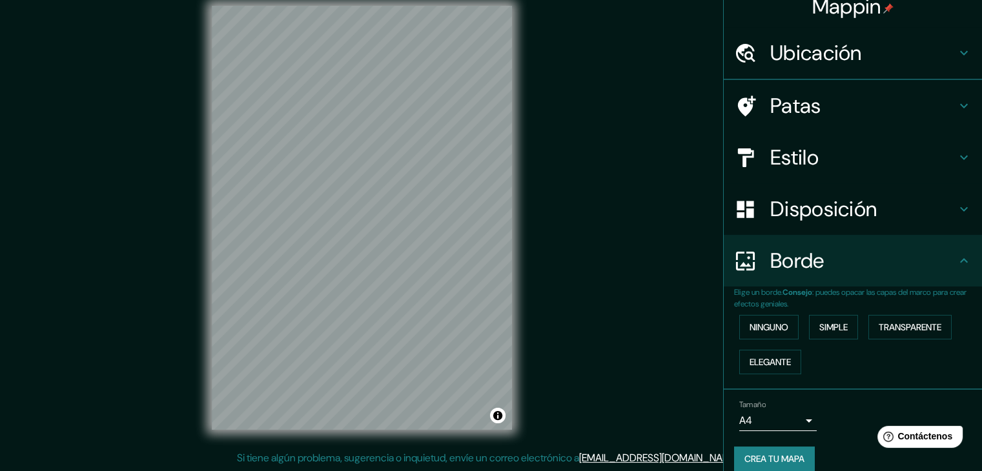
scroll to position [23, 0]
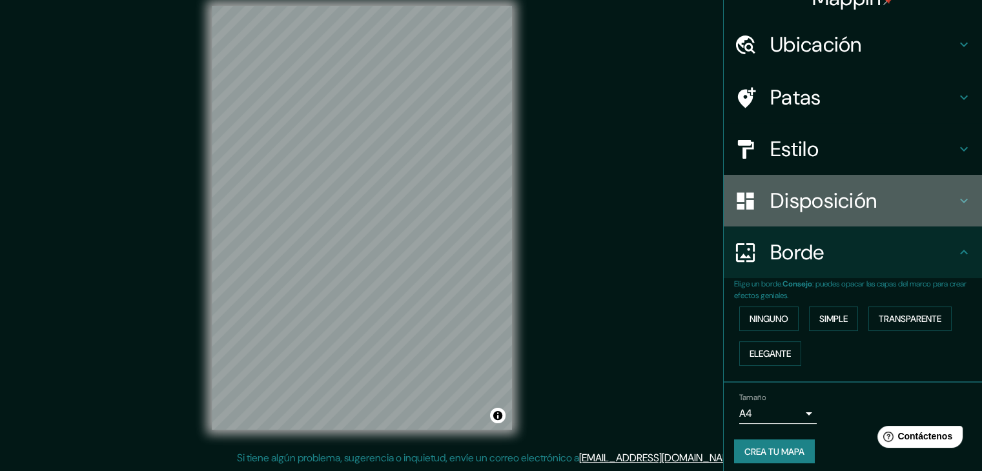
click at [789, 201] on font "Disposición" at bounding box center [823, 200] width 107 height 27
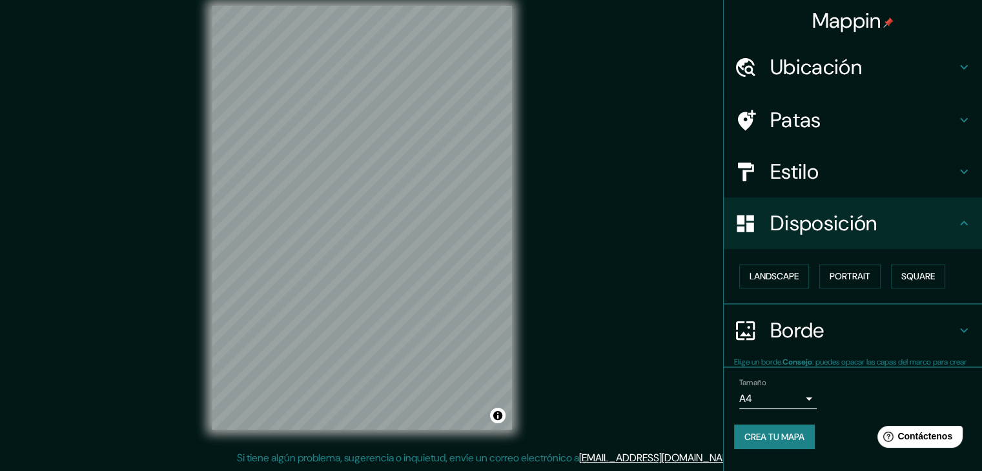
scroll to position [0, 0]
click at [856, 280] on button "Retrato" at bounding box center [832, 277] width 58 height 25
click at [764, 278] on font "Paisaje" at bounding box center [766, 277] width 32 height 12
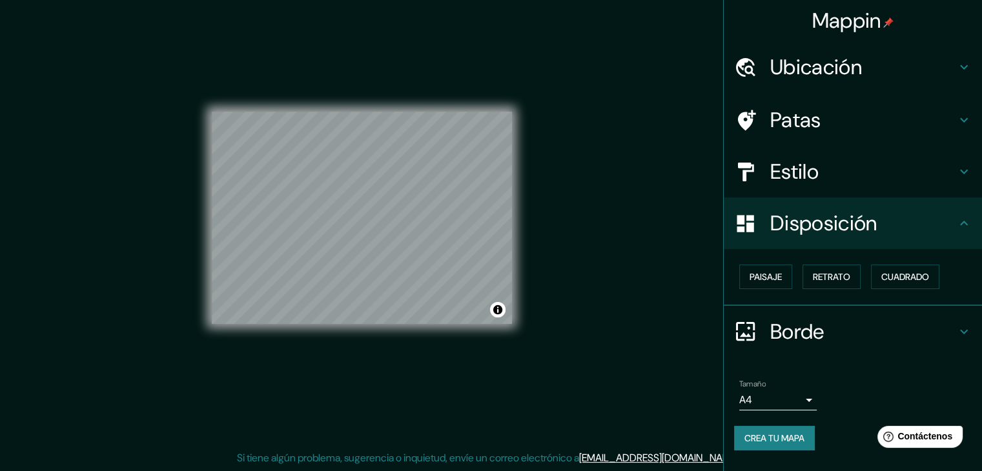
click at [841, 169] on h4 "Estilo" at bounding box center [863, 172] width 186 height 26
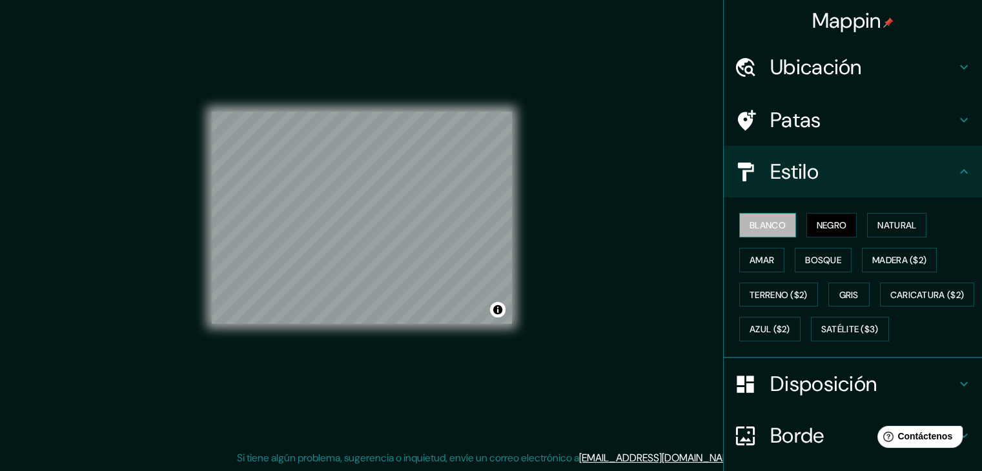
click at [772, 227] on font "Blanco" at bounding box center [768, 226] width 36 height 12
click at [827, 221] on font "Negro" at bounding box center [832, 226] width 30 height 12
click at [880, 217] on font "Natural" at bounding box center [897, 225] width 39 height 17
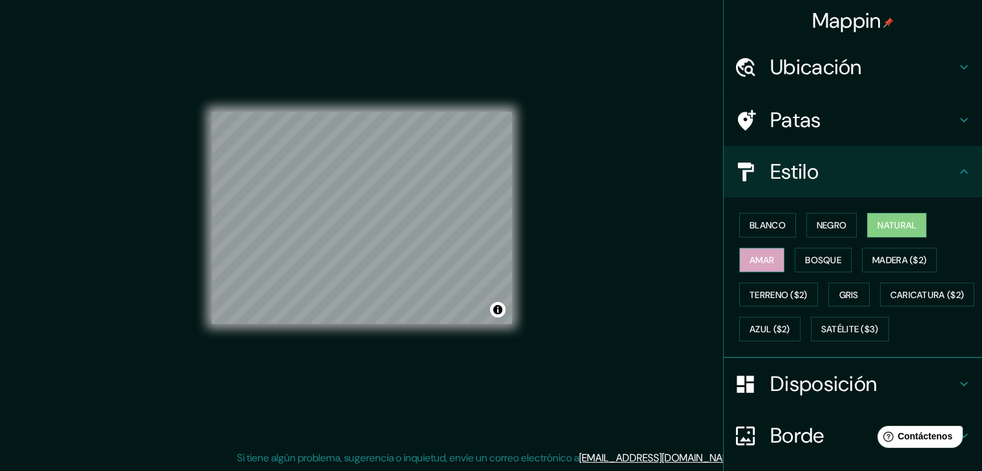
click at [752, 263] on font "Amar" at bounding box center [762, 260] width 25 height 12
click at [834, 257] on button "Bosque" at bounding box center [823, 260] width 57 height 25
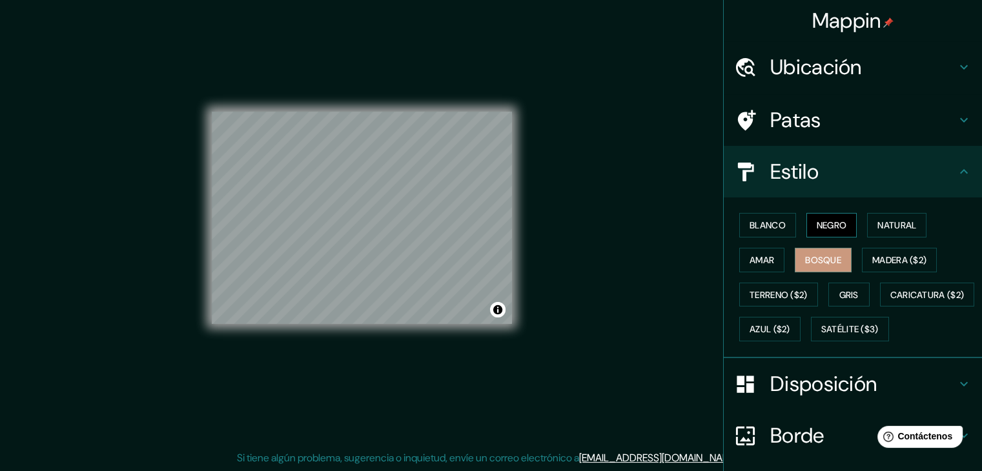
click at [825, 220] on font "Negro" at bounding box center [832, 226] width 30 height 12
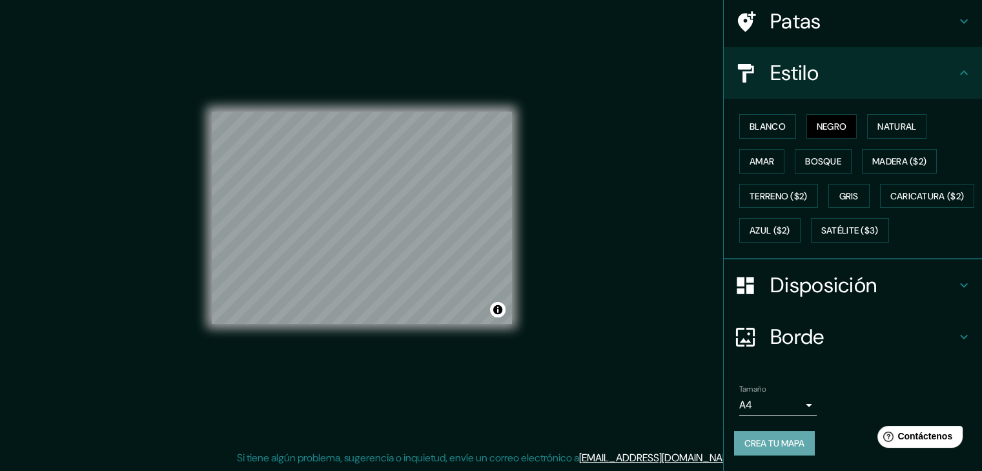
click at [745, 439] on font "Crea tu mapa" at bounding box center [775, 444] width 60 height 12
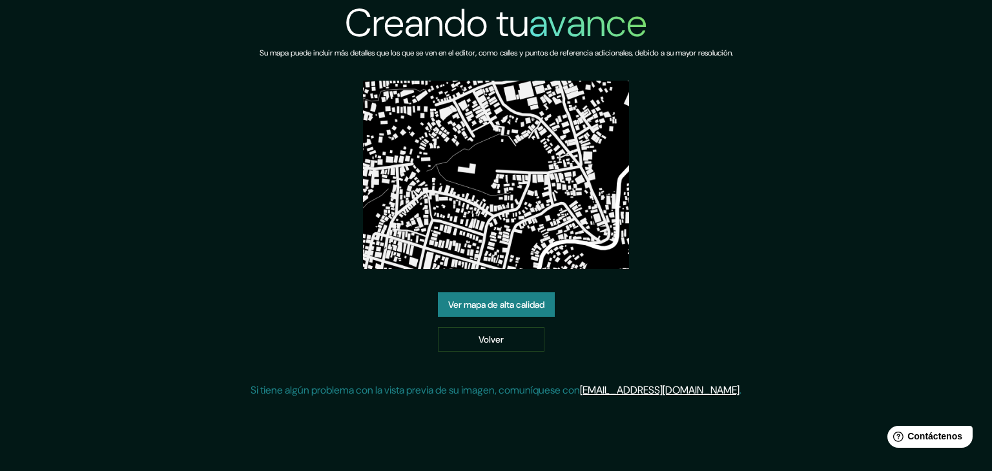
drag, startPoint x: 511, startPoint y: 185, endPoint x: 730, endPoint y: 122, distance: 228.5
click at [730, 122] on div "Creando tu avance Su mapa puede incluir más detalles que los que se ven en el e…" at bounding box center [496, 204] width 491 height 409
click at [484, 347] on link "Volver" at bounding box center [491, 339] width 107 height 25
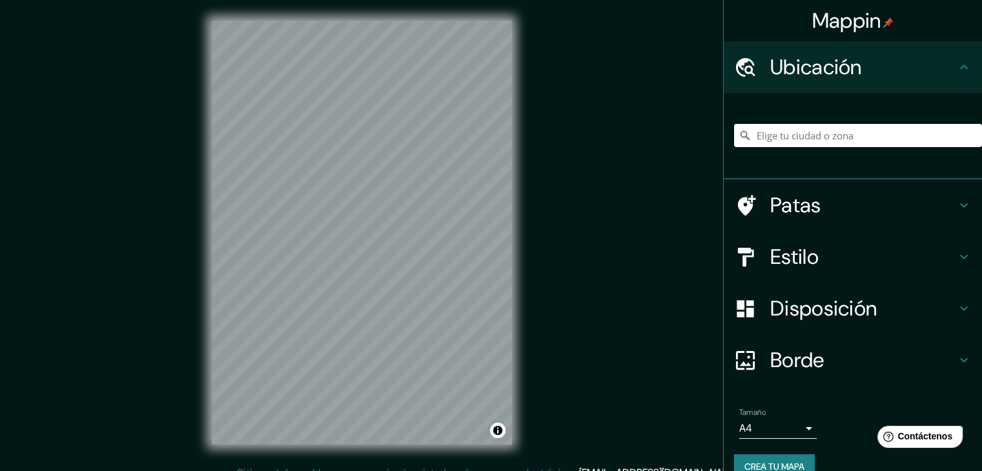
click at [883, 129] on input "Elige tu ciudad o zona" at bounding box center [858, 135] width 248 height 23
click at [872, 145] on input "Elige tu ciudad o zona" at bounding box center [858, 135] width 248 height 23
paste input "Cl. 102 # 34-34"
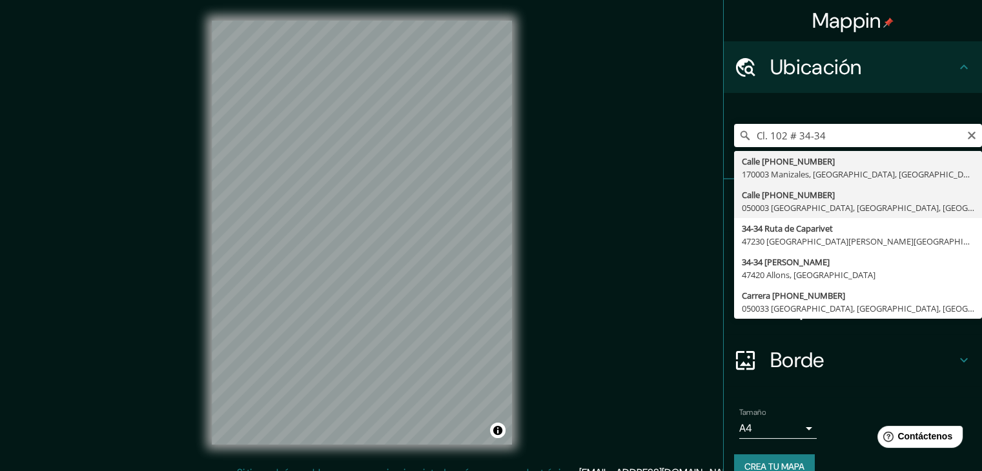
type input "Calle 102 34-34, 050003 Medellín, Antioquia, Colombia"
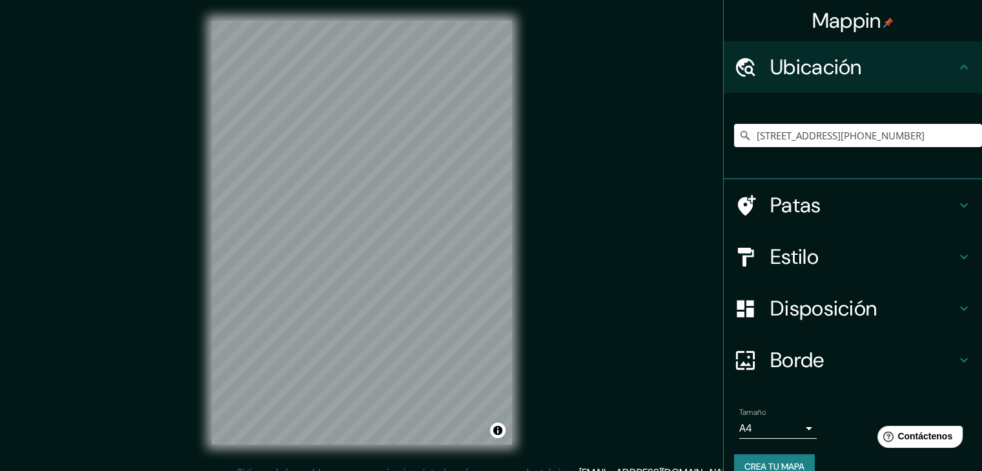
click at [824, 245] on h4 "Estilo" at bounding box center [863, 257] width 186 height 26
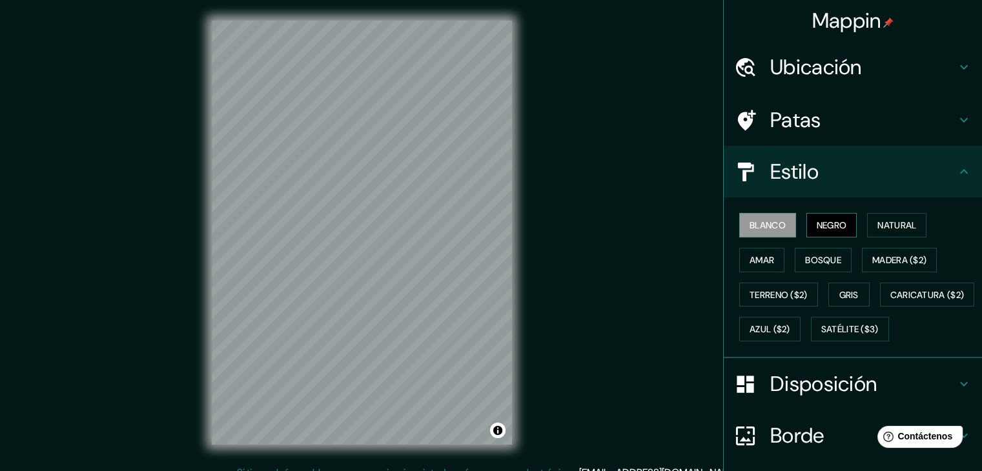
click at [817, 217] on font "Negro" at bounding box center [832, 225] width 30 height 17
click at [757, 225] on font "Blanco" at bounding box center [768, 226] width 36 height 12
click at [817, 227] on font "Negro" at bounding box center [832, 226] width 30 height 12
click at [766, 220] on font "Blanco" at bounding box center [768, 226] width 36 height 12
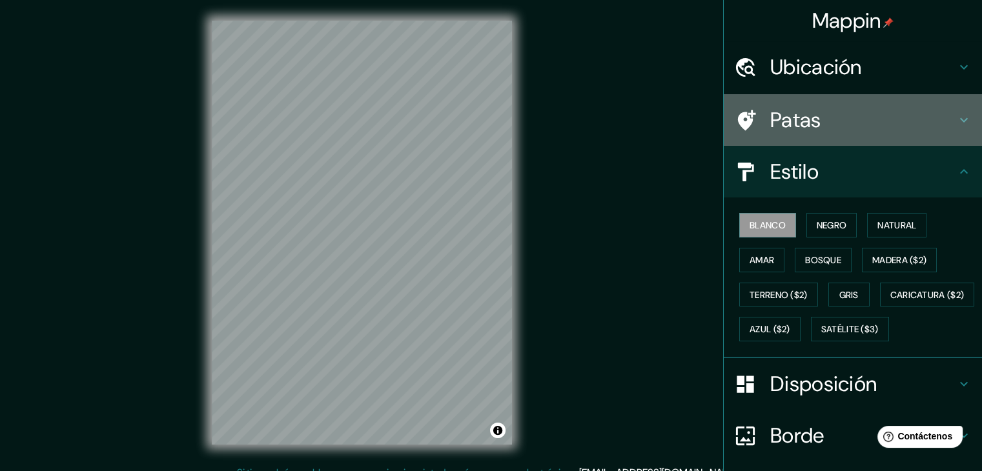
click at [819, 130] on h4 "Patas" at bounding box center [863, 120] width 186 height 26
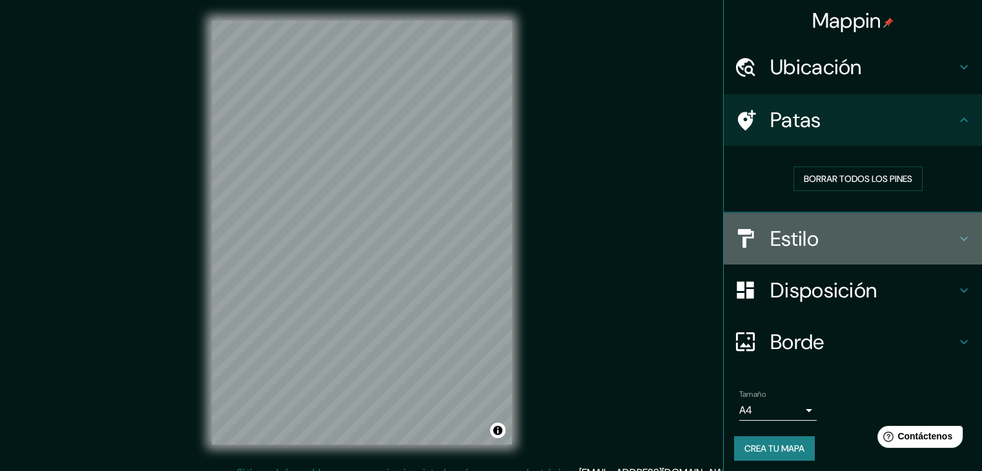
click at [808, 263] on div "Estilo" at bounding box center [853, 239] width 258 height 52
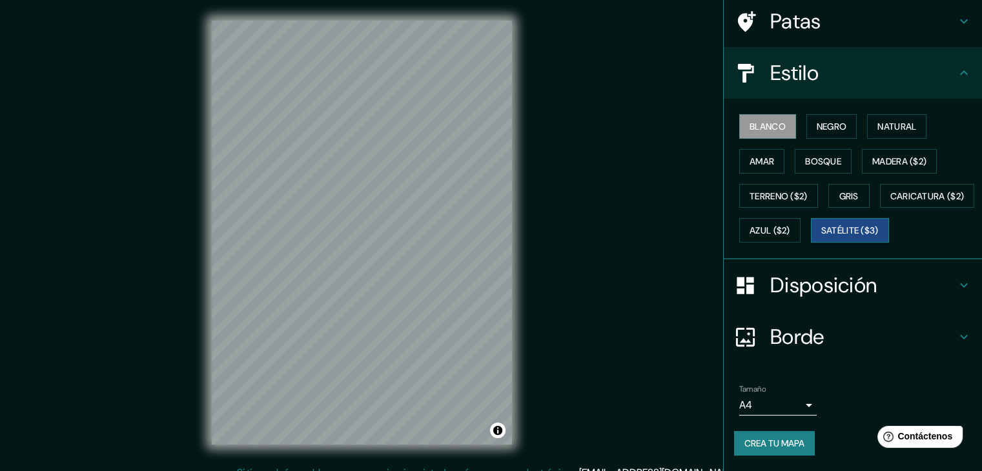
scroll to position [130, 0]
click at [776, 408] on body "Mappin Ubicación Calle 102 34-34, 050003 Medellín, Antioquia, Colombia Patas Es…" at bounding box center [491, 235] width 982 height 471
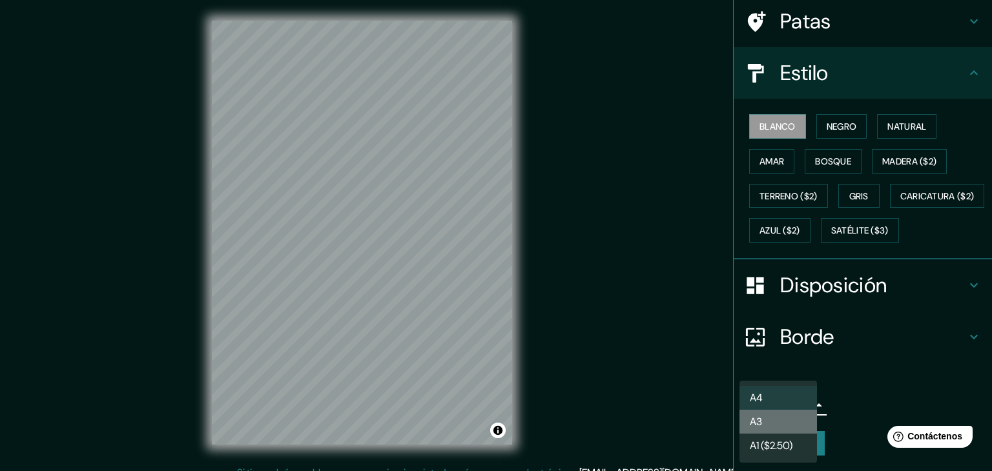
click at [779, 411] on li "A3" at bounding box center [777, 422] width 77 height 24
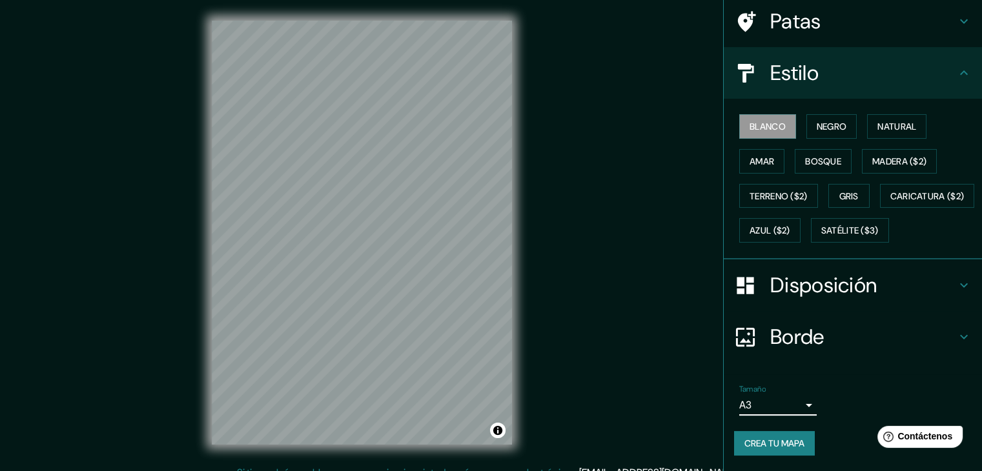
click at [780, 407] on body "Mappin Ubicación Calle 102 34-34, 050003 Medellín, Antioquia, Colombia Patas Es…" at bounding box center [491, 235] width 982 height 471
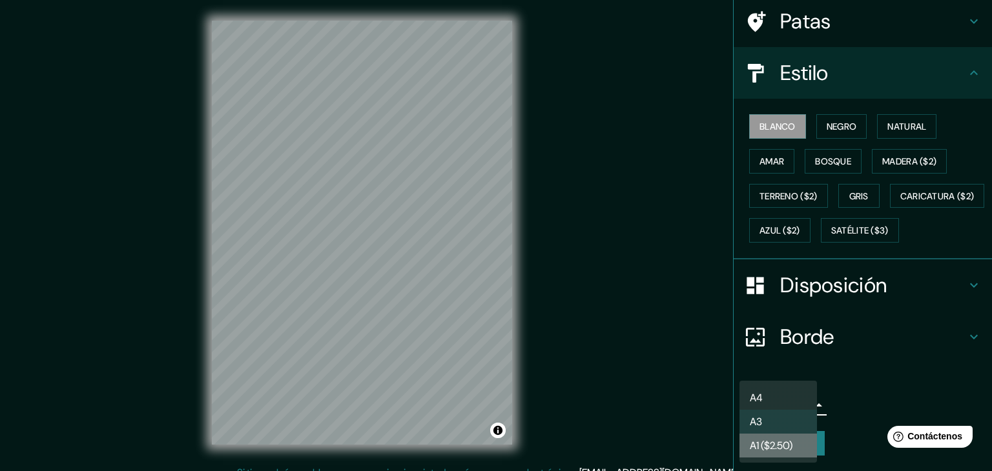
click at [765, 443] on font "A1 ($2.50)" at bounding box center [771, 446] width 43 height 14
type input "a3"
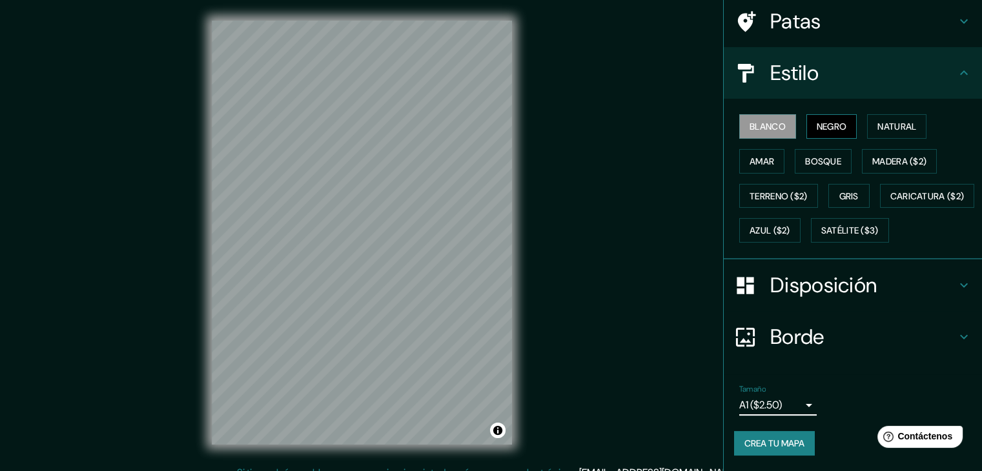
click at [817, 121] on font "Negro" at bounding box center [832, 127] width 30 height 12
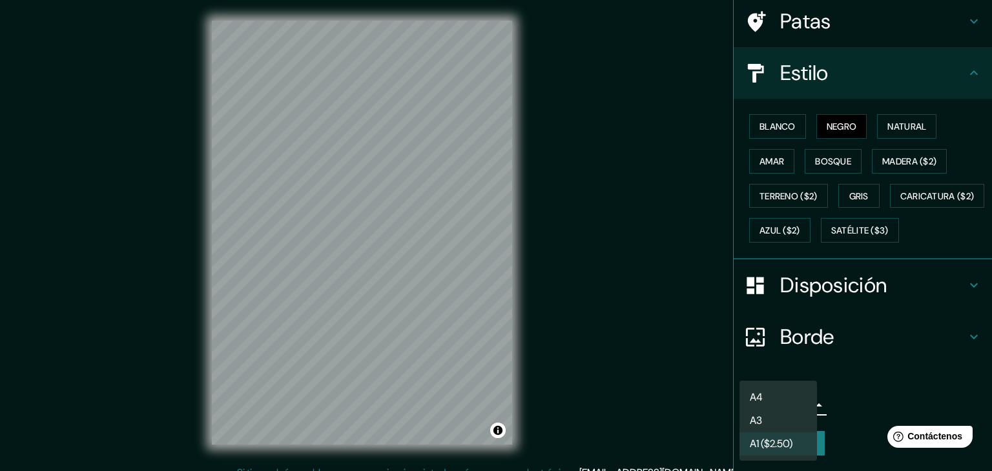
click at [766, 408] on body "Mappin Ubicación Calle 102 34-34, 050003 Medellín, Antioquia, Colombia Patas Es…" at bounding box center [496, 235] width 992 height 471
click at [850, 367] on div at bounding box center [496, 235] width 992 height 471
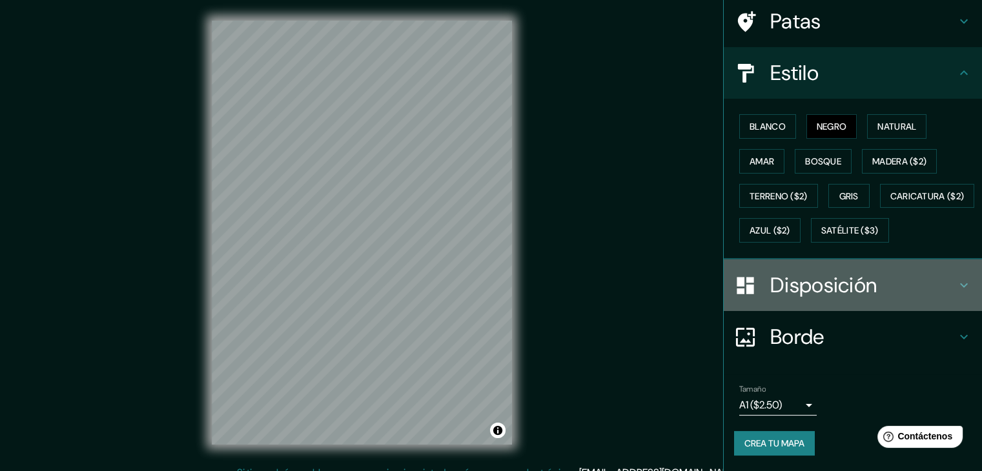
click at [874, 292] on h4 "Disposición" at bounding box center [863, 286] width 186 height 26
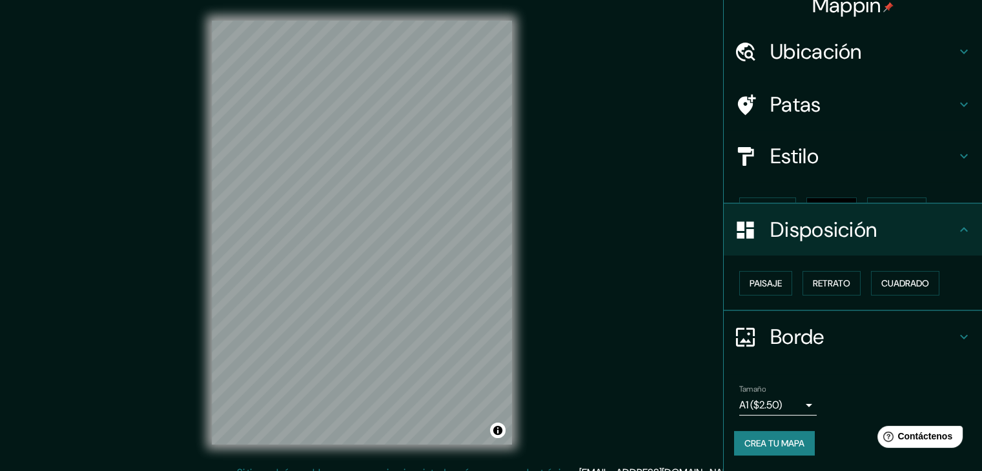
scroll to position [0, 0]
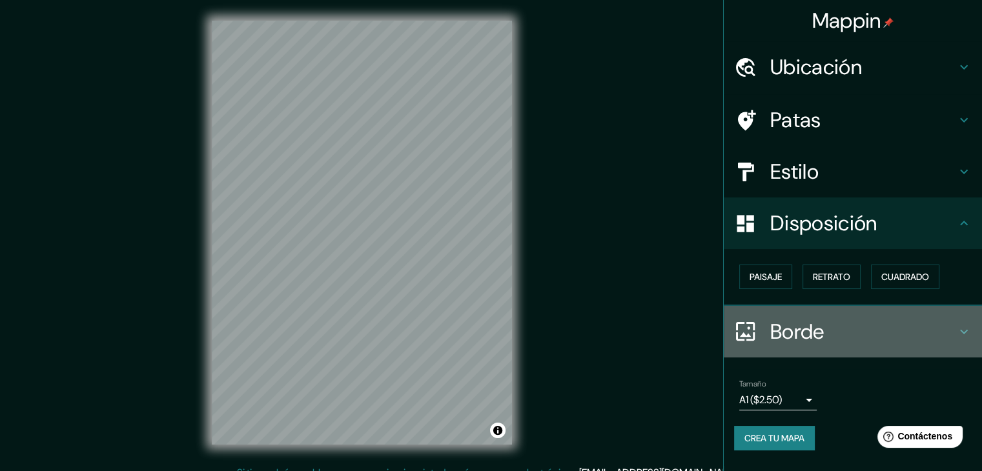
click at [840, 333] on h4 "Borde" at bounding box center [863, 332] width 186 height 26
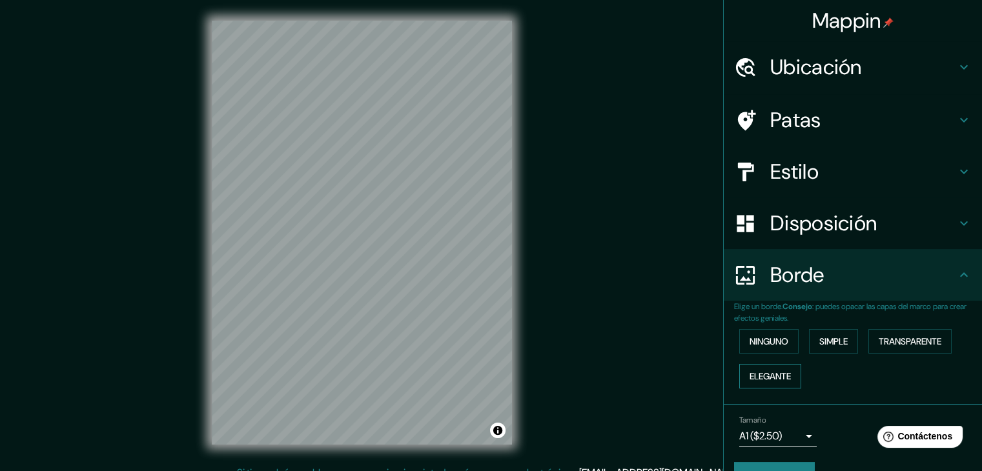
scroll to position [29, 0]
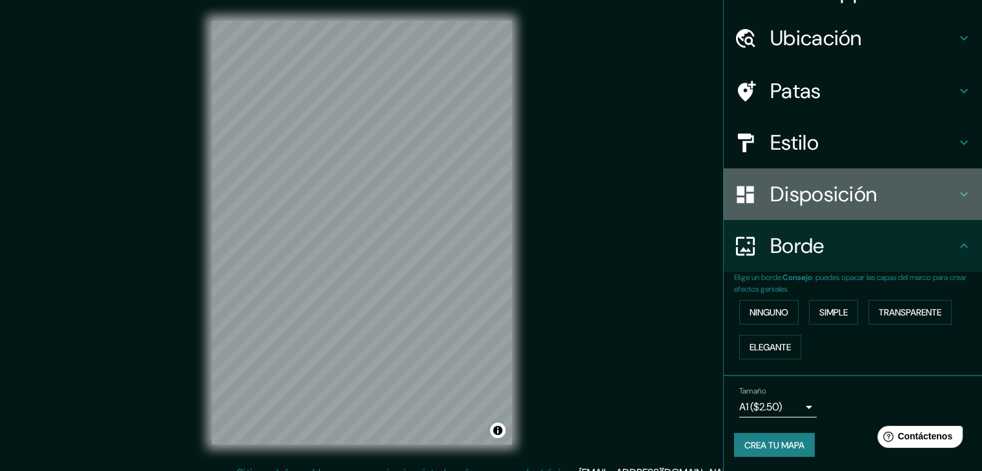
click at [808, 197] on font "Disposición" at bounding box center [823, 194] width 107 height 27
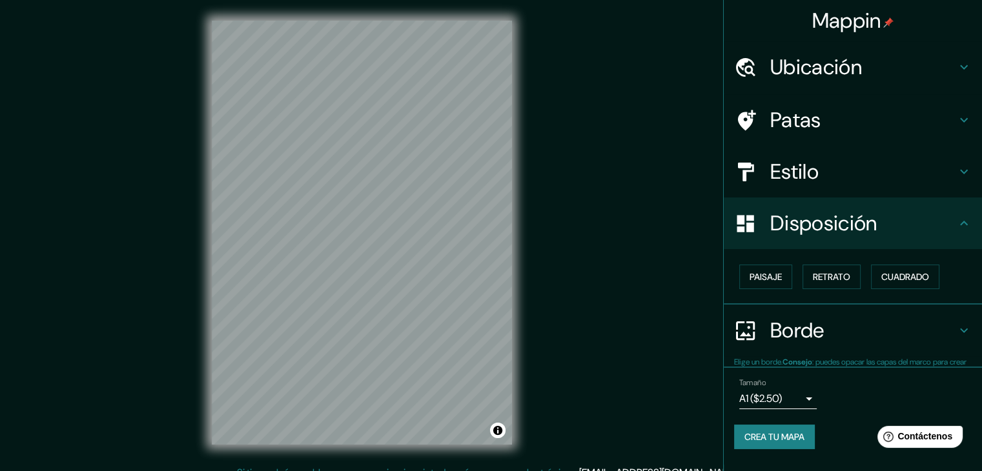
scroll to position [0, 0]
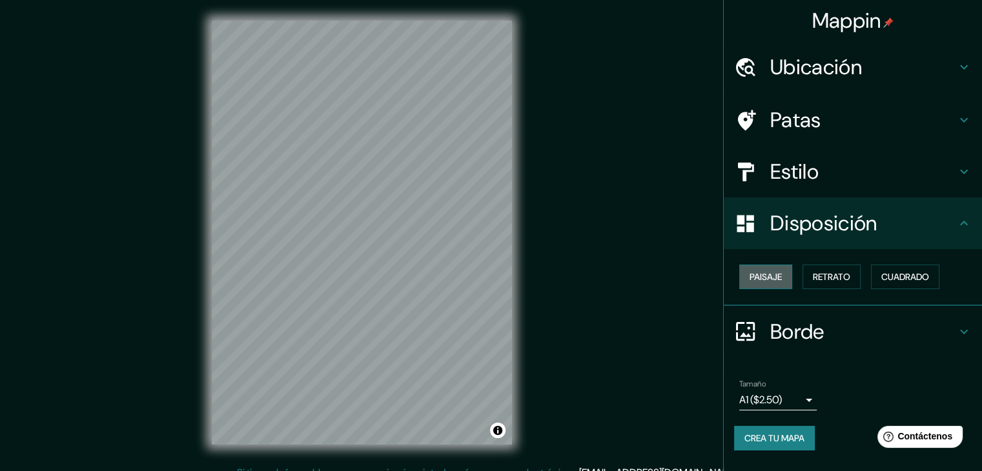
click at [772, 284] on font "Paisaje" at bounding box center [766, 277] width 32 height 17
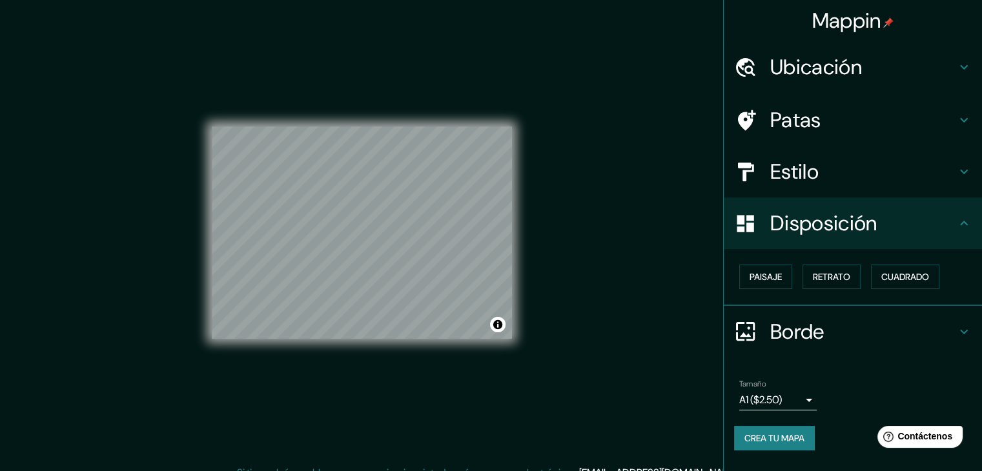
click at [889, 187] on div "Estilo" at bounding box center [853, 172] width 258 height 52
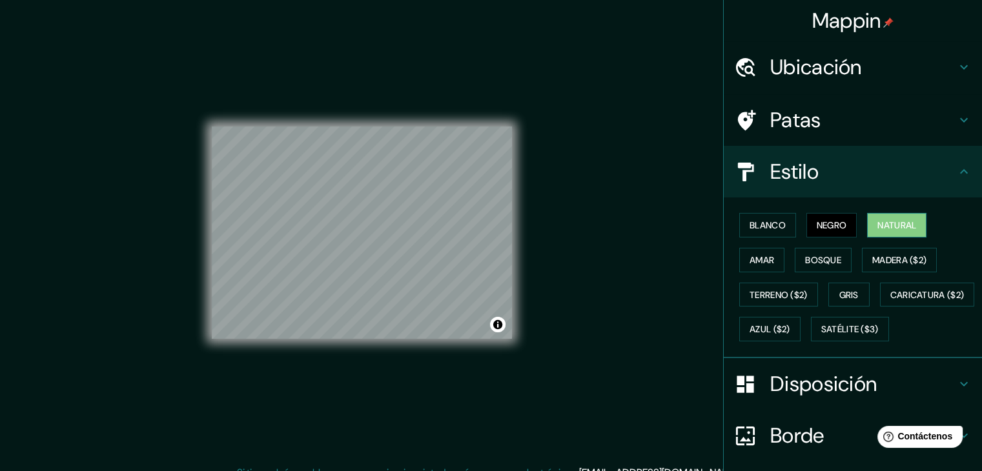
click at [885, 220] on font "Natural" at bounding box center [897, 226] width 39 height 12
click at [774, 224] on font "Blanco" at bounding box center [768, 226] width 36 height 12
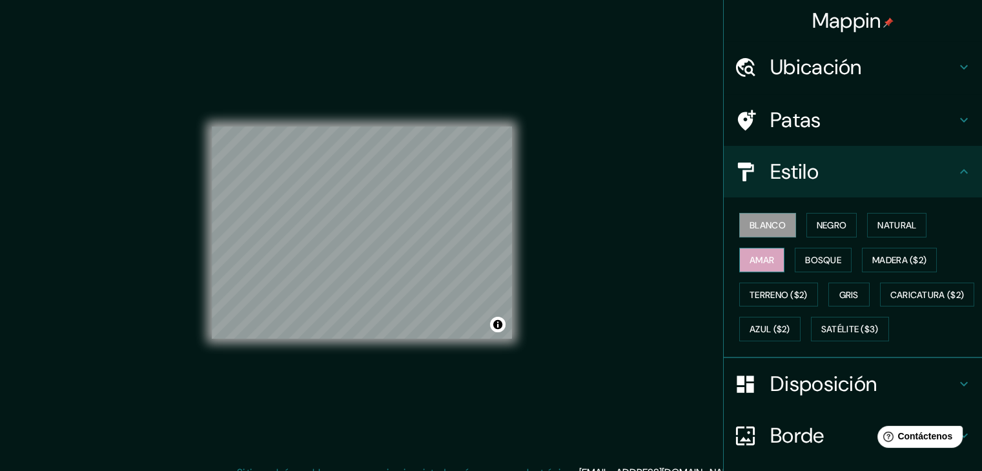
click at [750, 254] on font "Amar" at bounding box center [762, 260] width 25 height 12
click at [805, 260] on font "Bosque" at bounding box center [823, 260] width 36 height 12
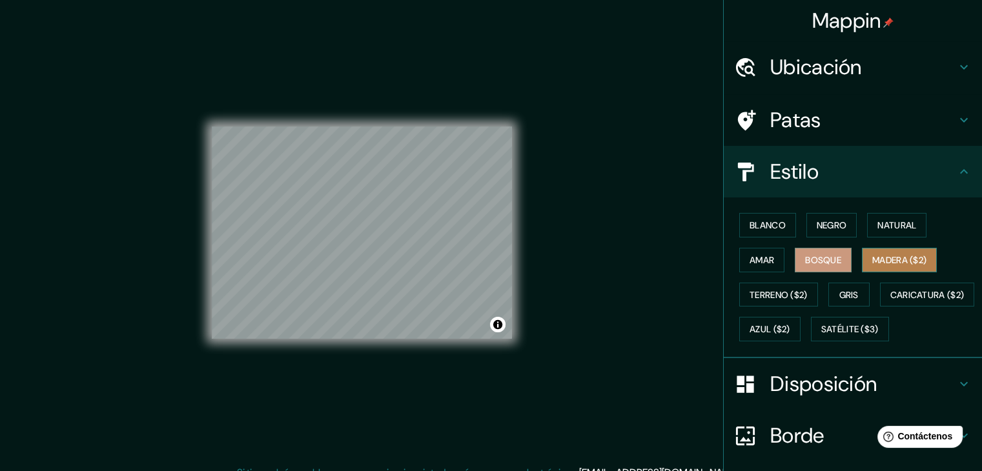
click at [901, 262] on font "Madera ($2)" at bounding box center [899, 260] width 54 height 12
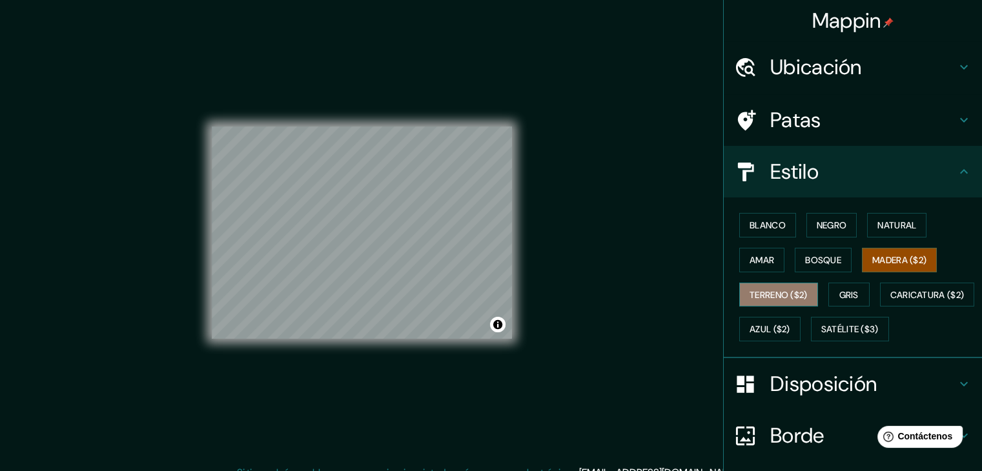
click at [751, 287] on font "Terreno ($2)" at bounding box center [779, 295] width 58 height 17
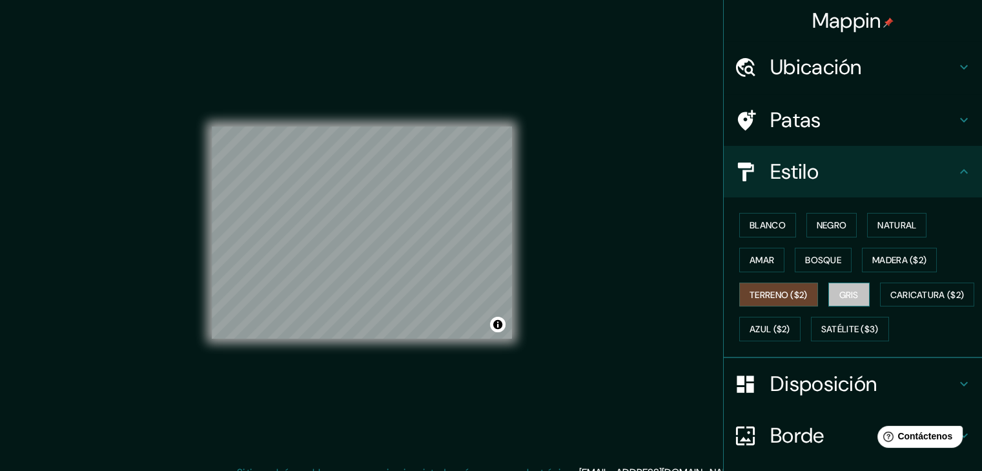
click at [828, 295] on button "Gris" at bounding box center [848, 295] width 41 height 25
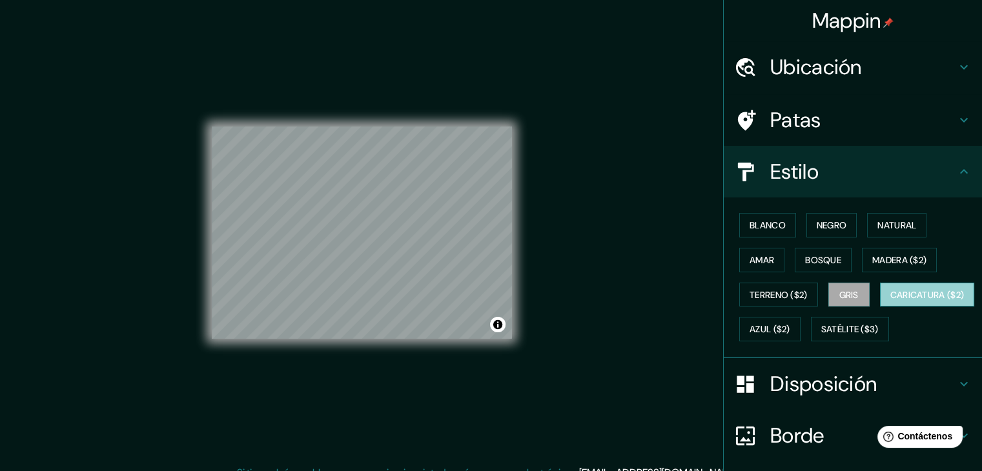
click at [890, 301] on font "Caricatura ($2)" at bounding box center [927, 295] width 74 height 12
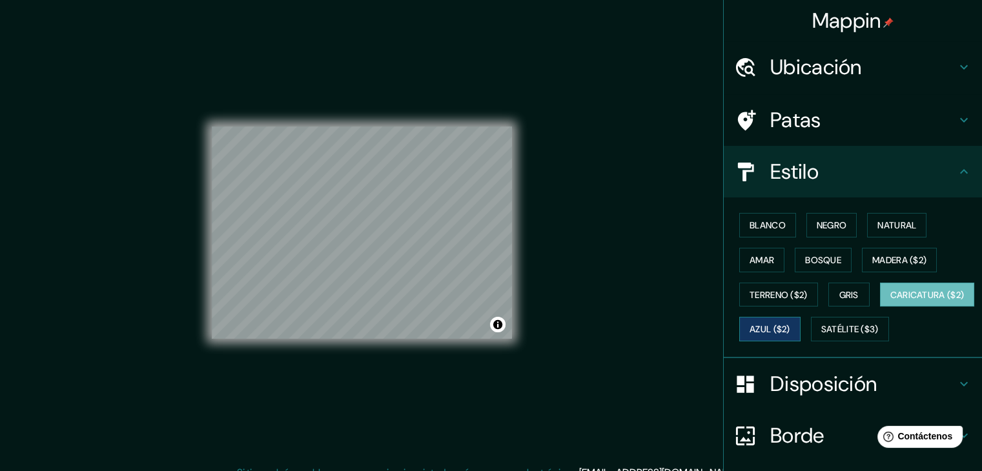
click at [801, 336] on button "Azul ($2)" at bounding box center [769, 329] width 61 height 25
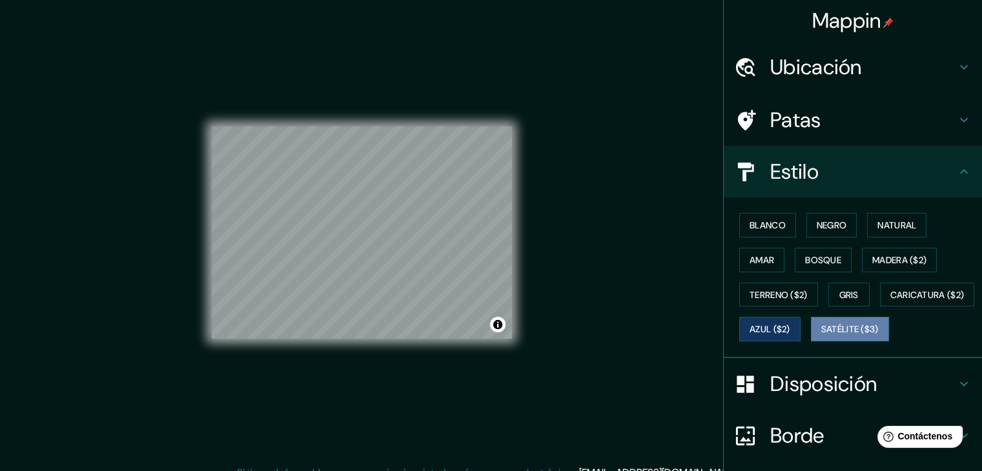
click at [821, 336] on font "Satélite ($3)" at bounding box center [849, 330] width 57 height 12
click at [790, 333] on font "Azul ($2)" at bounding box center [770, 330] width 41 height 12
click at [870, 236] on button "Natural" at bounding box center [896, 225] width 59 height 25
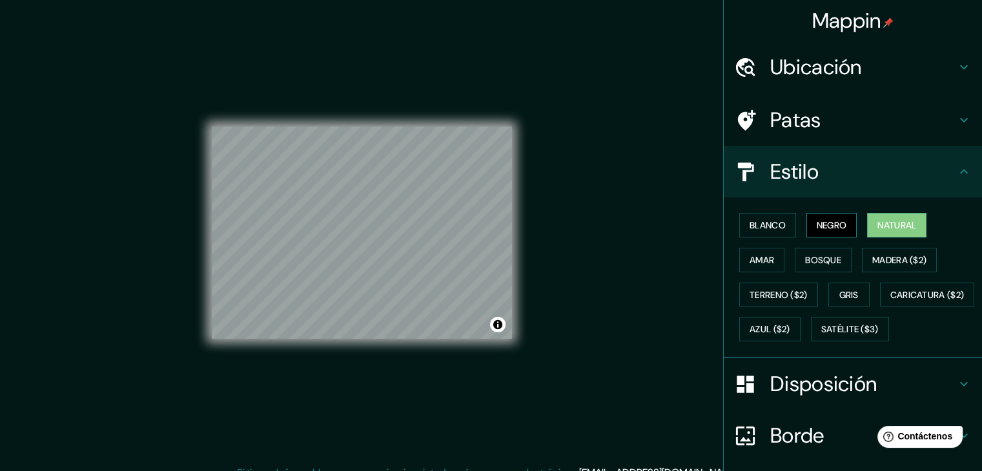
click at [837, 231] on font "Negro" at bounding box center [832, 226] width 30 height 12
click at [774, 228] on font "Blanco" at bounding box center [768, 226] width 36 height 12
click at [869, 225] on button "Natural" at bounding box center [896, 225] width 59 height 25
click at [739, 267] on button "Amar" at bounding box center [761, 260] width 45 height 25
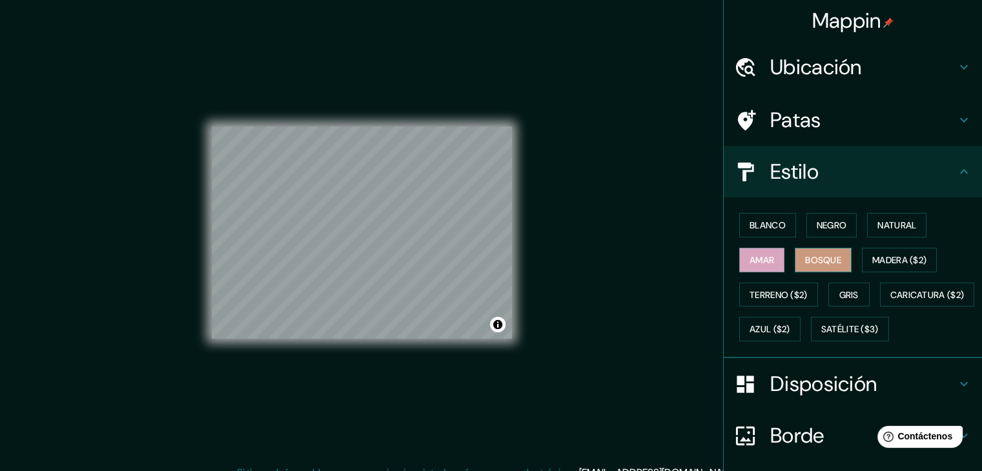
click at [814, 256] on font "Bosque" at bounding box center [823, 260] width 36 height 12
click at [837, 232] on font "Negro" at bounding box center [832, 225] width 30 height 17
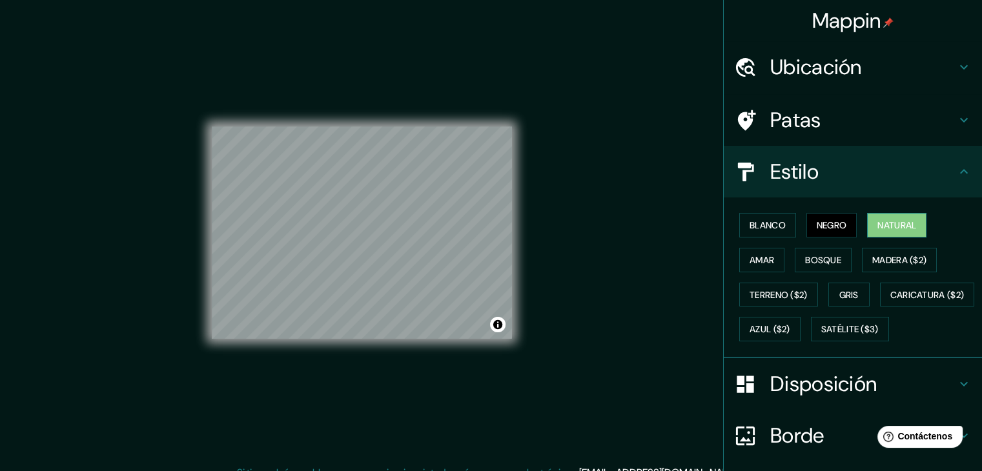
click at [894, 236] on button "Natural" at bounding box center [896, 225] width 59 height 25
click at [770, 294] on font "Terreno ($2)" at bounding box center [779, 295] width 58 height 12
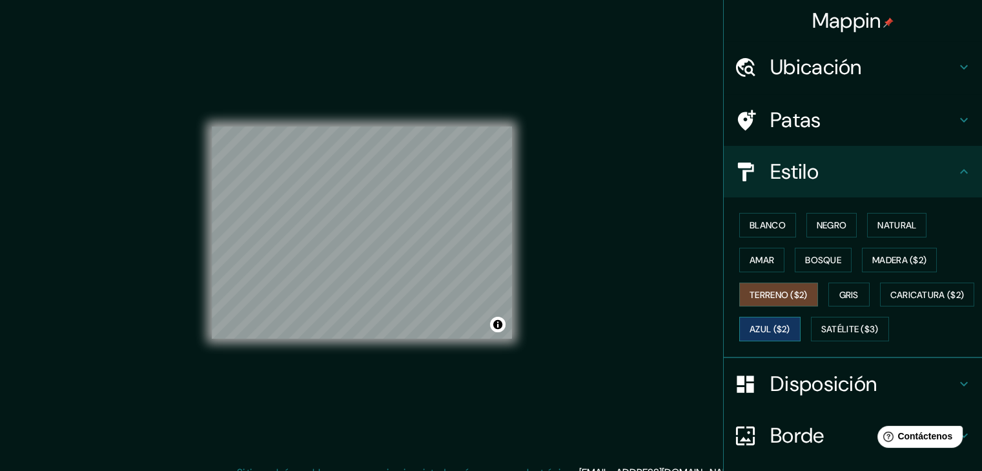
click at [790, 321] on font "Azul ($2)" at bounding box center [770, 329] width 41 height 17
click at [839, 296] on font "Gris" at bounding box center [848, 295] width 19 height 12
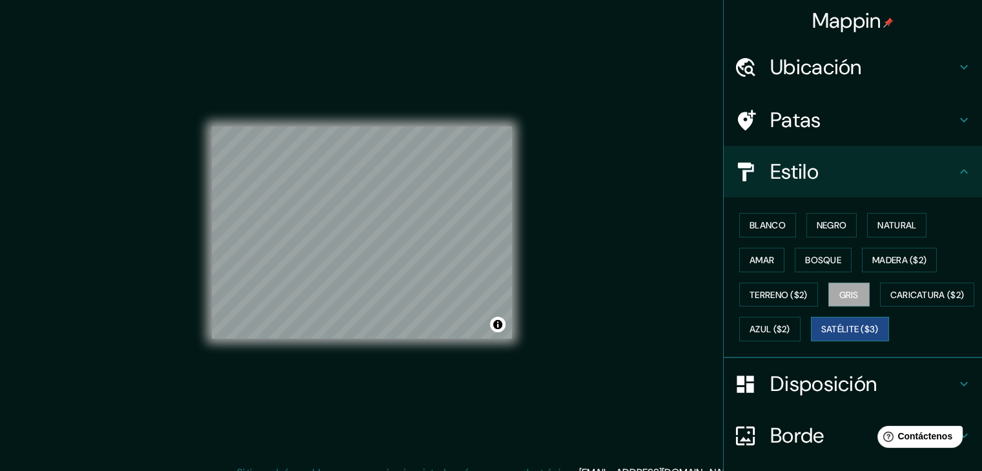
click at [811, 342] on button "Satélite ($3)" at bounding box center [850, 329] width 78 height 25
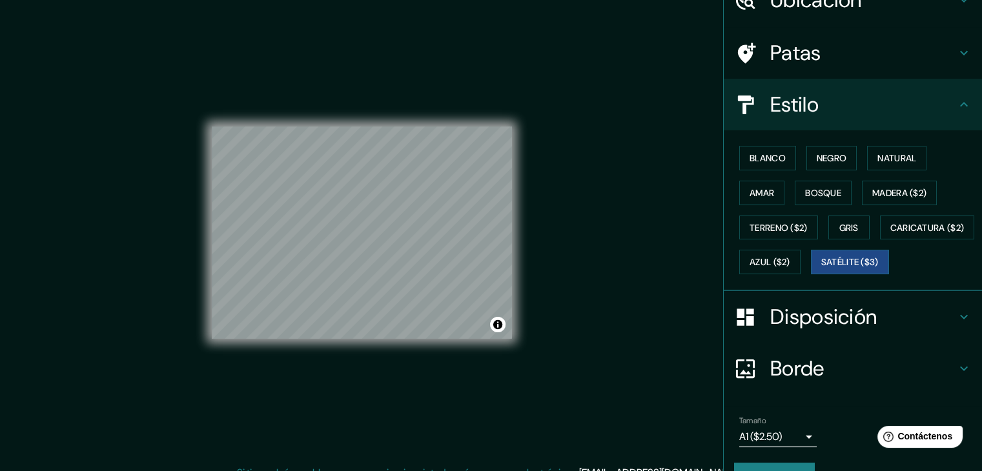
scroll to position [130, 0]
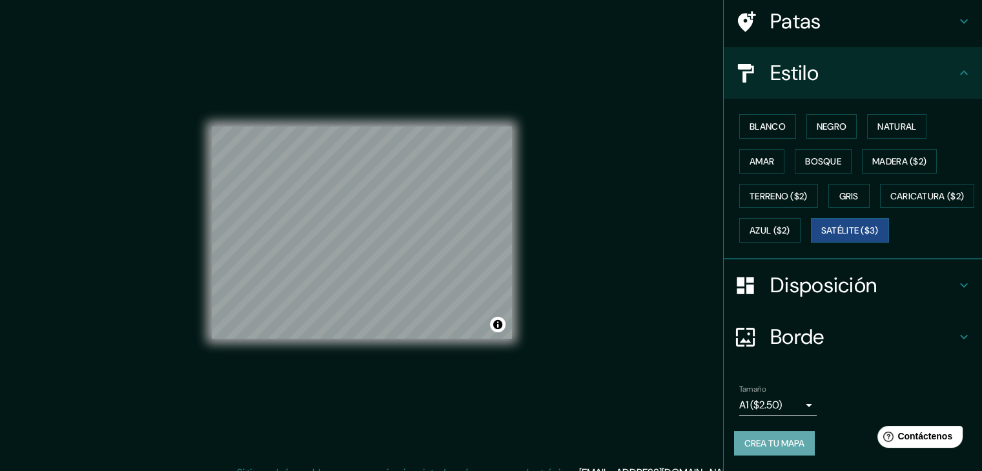
click at [773, 446] on font "Crea tu mapa" at bounding box center [775, 444] width 60 height 12
click at [363, 232] on div at bounding box center [358, 227] width 10 height 10
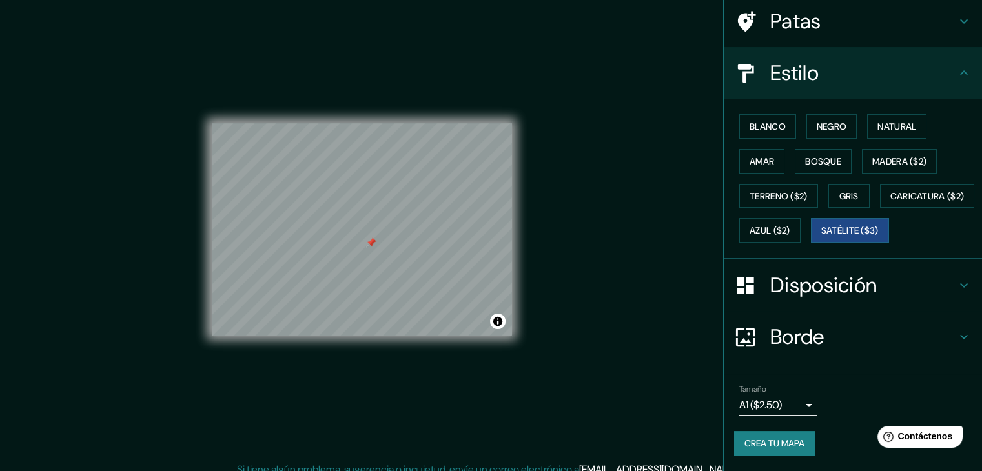
scroll to position [15, 0]
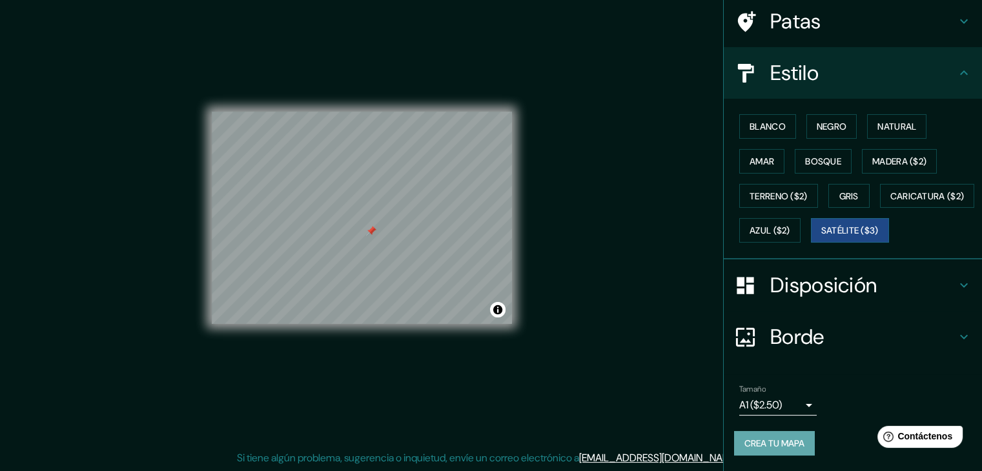
click at [765, 451] on font "Crea tu mapa" at bounding box center [775, 443] width 60 height 17
click at [788, 450] on font "Crea tu mapa" at bounding box center [775, 443] width 60 height 17
